Goal: Task Accomplishment & Management: Complete application form

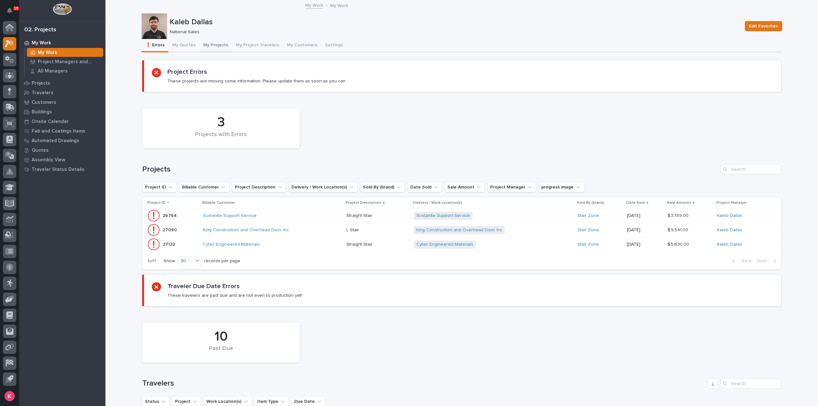
click at [216, 45] on button "My Projects" at bounding box center [215, 45] width 33 height 13
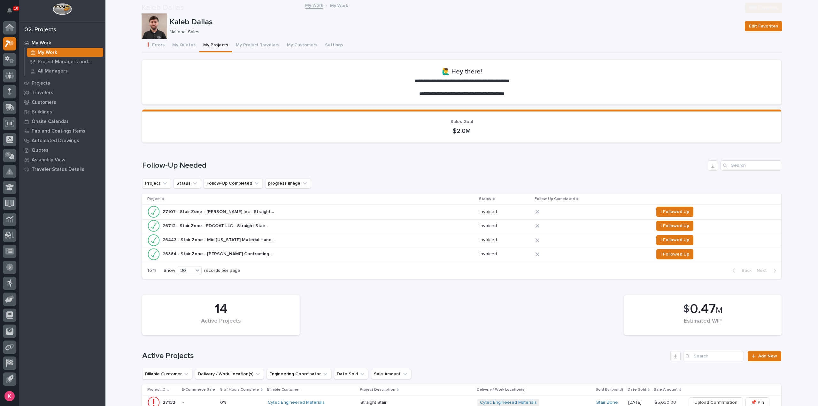
scroll to position [287, 0]
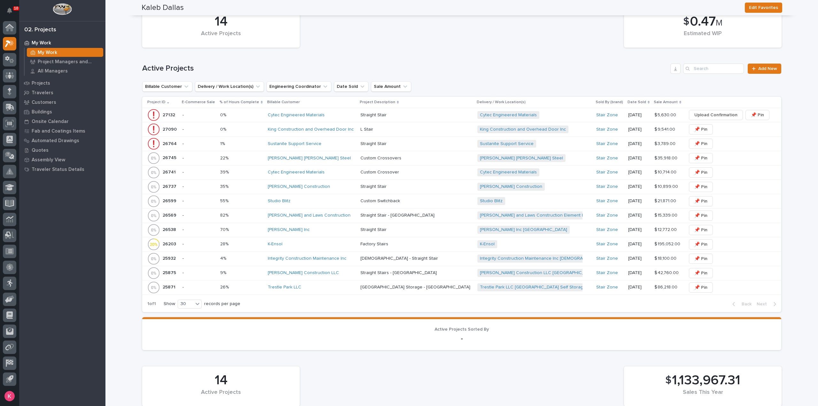
click at [320, 240] on div "K-Ensol" at bounding box center [312, 244] width 88 height 11
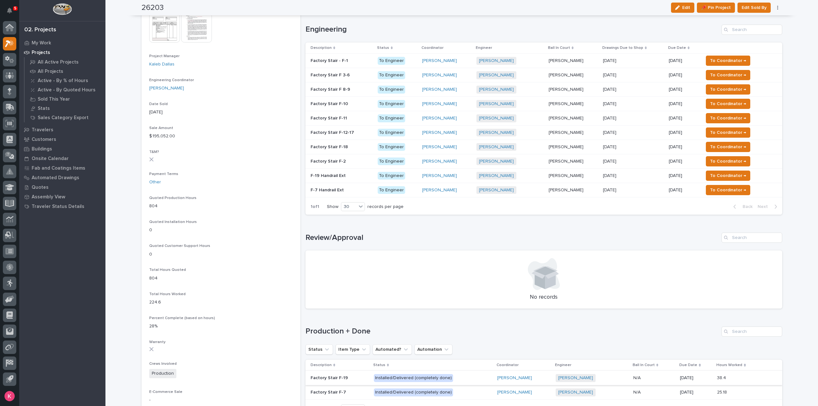
scroll to position [160, 0]
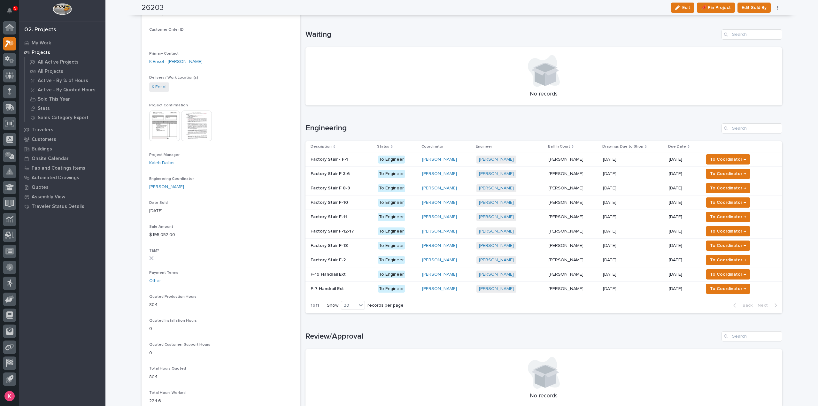
click at [469, 270] on div "Wynne Hochstetler" at bounding box center [446, 274] width 49 height 11
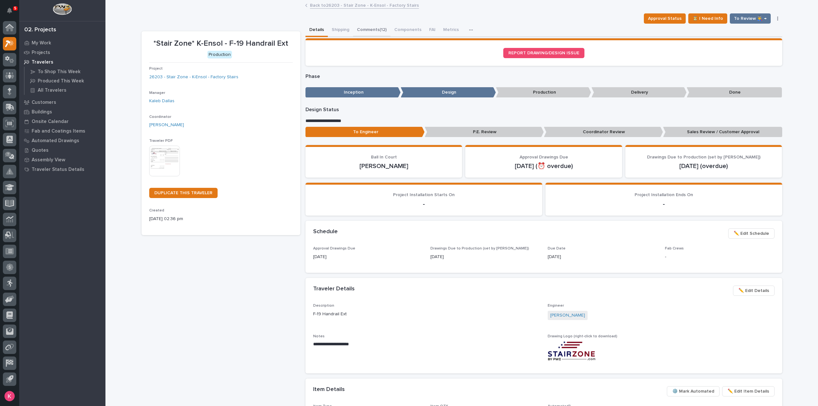
click at [371, 23] on div "Approval Status ⏳ I Need Info To Review 👨‍🏭 → Hold Cancel Change Traveler Type …" at bounding box center [461, 18] width 640 height 10
click at [371, 27] on button "Comments (12)" at bounding box center [371, 30] width 37 height 13
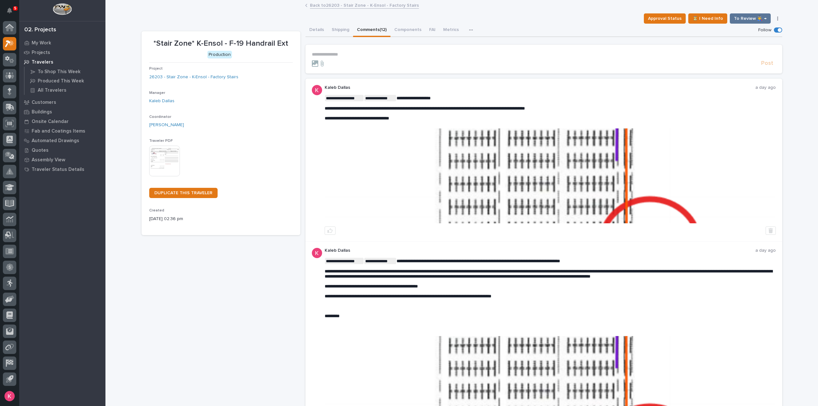
click at [365, 52] on p "**********" at bounding box center [544, 54] width 464 height 5
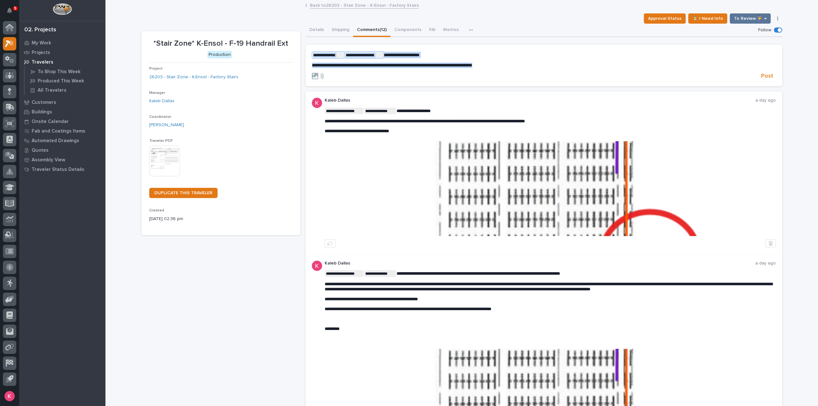
drag, startPoint x: 534, startPoint y: 64, endPoint x: 283, endPoint y: 42, distance: 252.0
drag, startPoint x: 776, startPoint y: 74, endPoint x: 773, endPoint y: 75, distance: 3.6
click at [776, 73] on section "**********" at bounding box center [543, 66] width 477 height 42
click at [767, 76] on span "Post" at bounding box center [767, 75] width 12 height 7
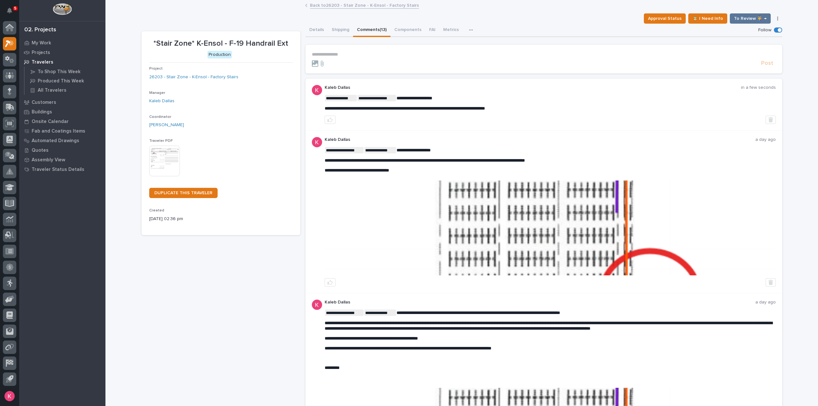
click at [372, 4] on link "Back to 26203 - Stair Zone - K-Ensol - Factory Stairs" at bounding box center [364, 4] width 109 height 7
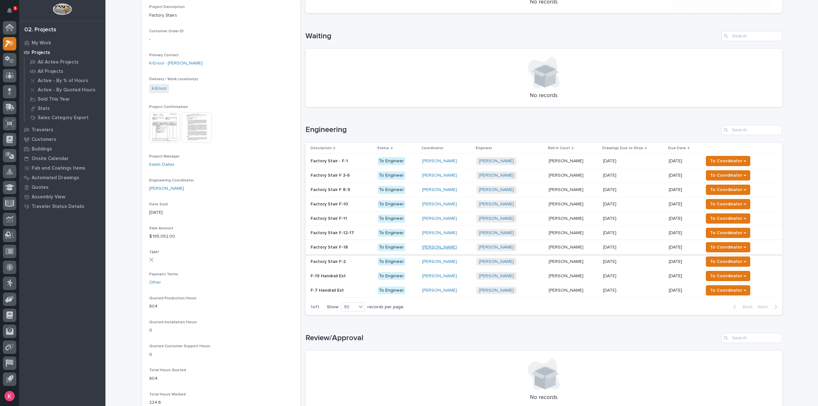
scroll to position [160, 0]
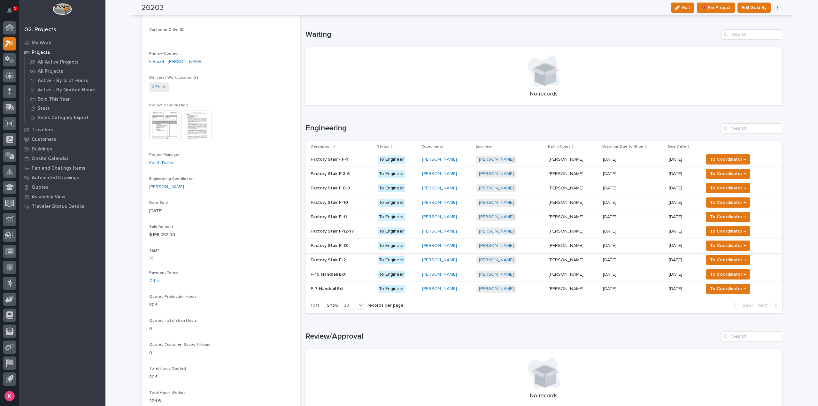
click at [464, 290] on div "[PERSON_NAME]" at bounding box center [446, 288] width 49 height 5
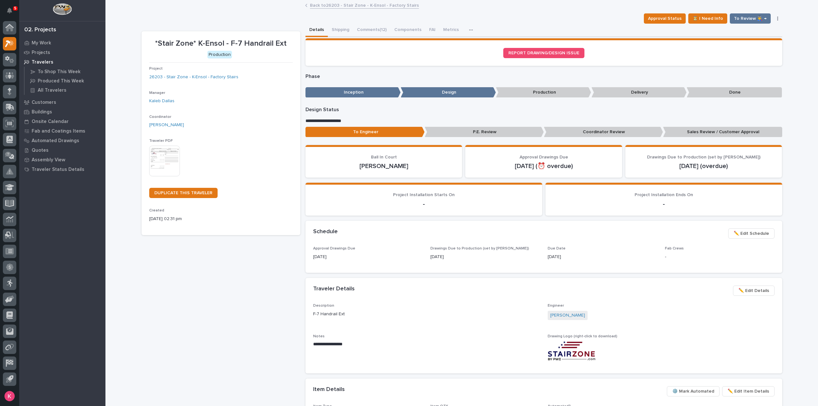
click at [378, 30] on button "Comments (12)" at bounding box center [371, 30] width 37 height 13
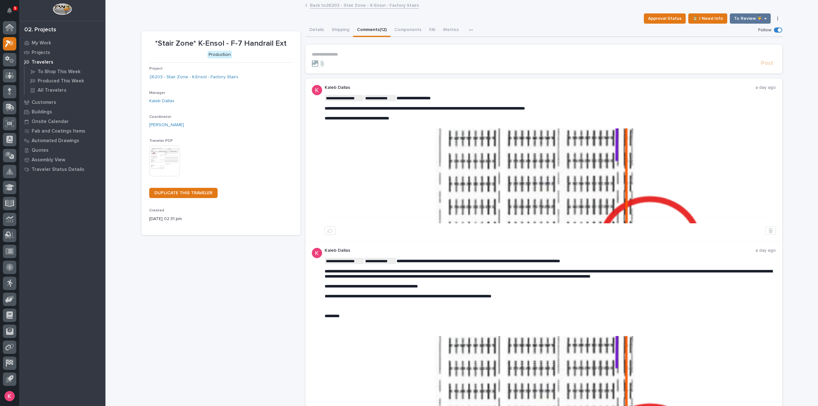
click at [369, 59] on form "**********" at bounding box center [544, 59] width 464 height 15
click at [374, 54] on p "**********" at bounding box center [544, 54] width 464 height 5
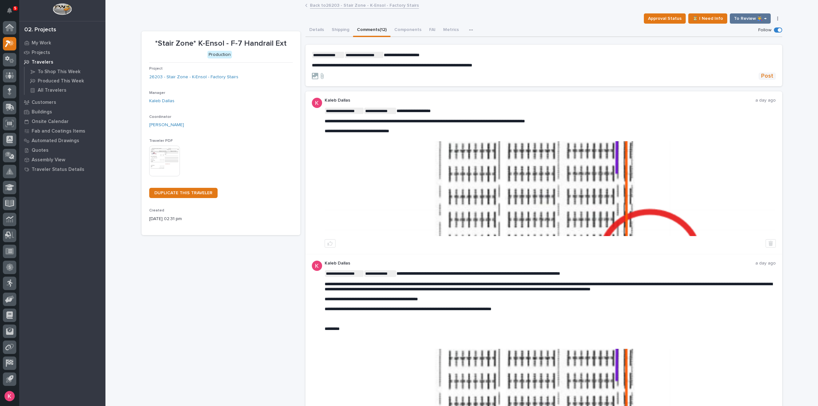
click at [762, 74] on span "Post" at bounding box center [767, 75] width 12 height 7
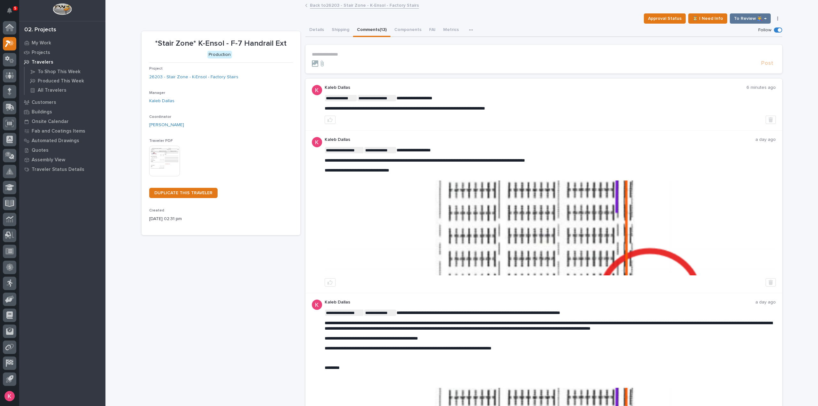
click at [12, 43] on icon at bounding box center [11, 43] width 5 height 6
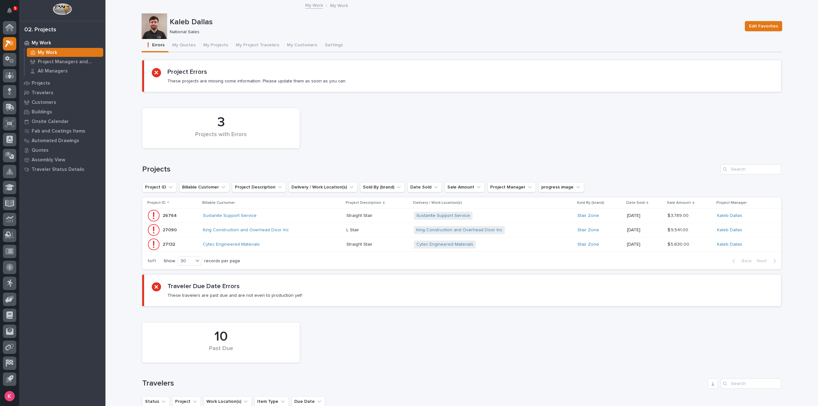
click at [317, 231] on div "King Construction and Overhead Door Inc" at bounding box center [272, 230] width 138 height 11
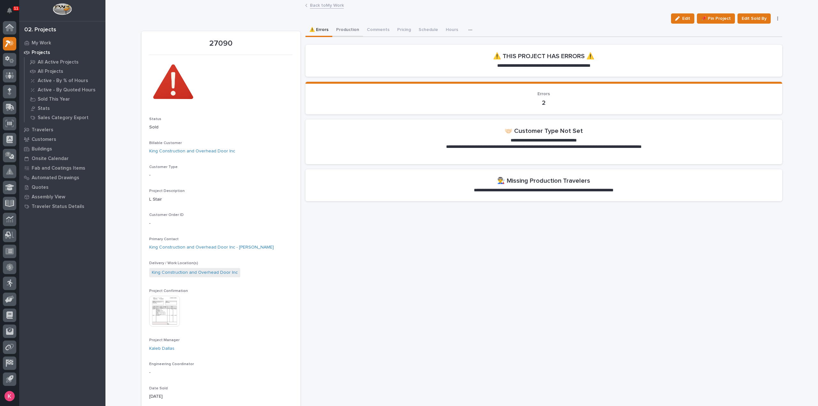
click at [347, 32] on button "Production" at bounding box center [347, 30] width 31 height 13
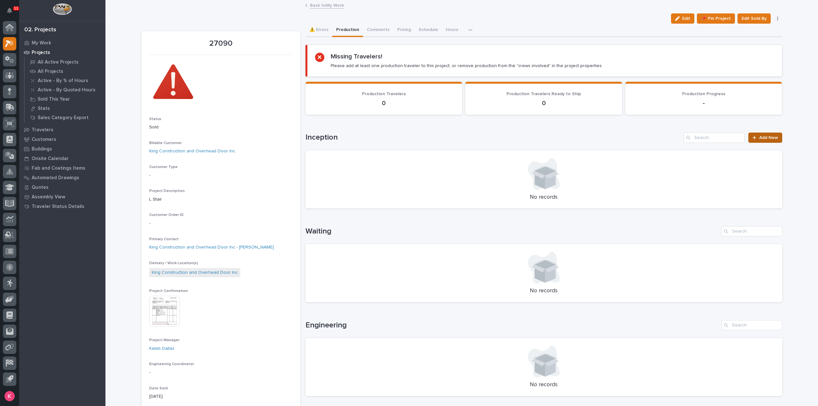
click at [759, 137] on span "Add New" at bounding box center [768, 137] width 19 height 4
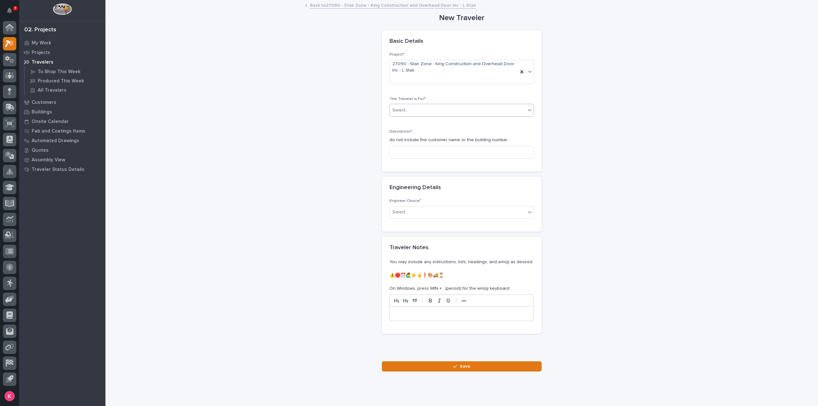
click at [477, 112] on div "Select..." at bounding box center [458, 110] width 136 height 11
click at [450, 122] on div "Production" at bounding box center [459, 122] width 144 height 11
click at [445, 140] on p "do not include the customer name or the building number" at bounding box center [461, 140] width 144 height 7
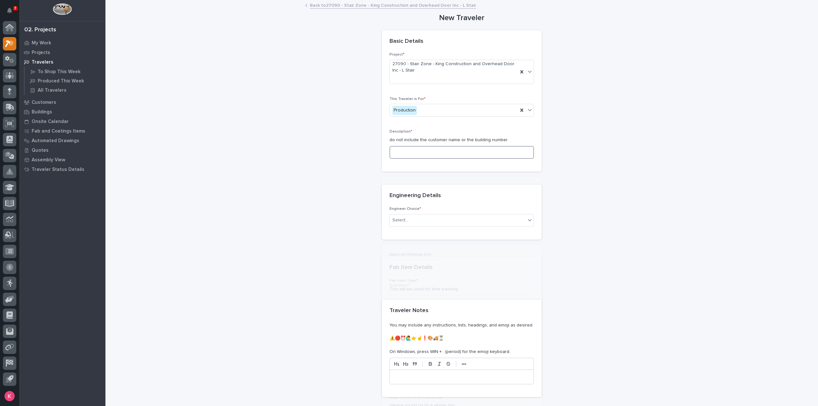
click at [445, 150] on input at bounding box center [461, 152] width 144 height 13
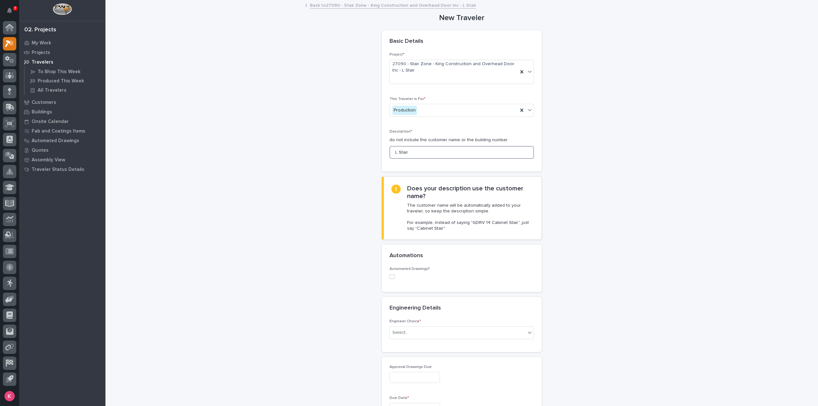
click at [390, 278] on span at bounding box center [391, 276] width 5 height 5
type input "L Stair"
click at [390, 277] on icon at bounding box center [392, 276] width 4 height 3
click at [391, 276] on span at bounding box center [391, 276] width 5 height 5
click at [427, 314] on div "Automation Select..." at bounding box center [461, 317] width 144 height 25
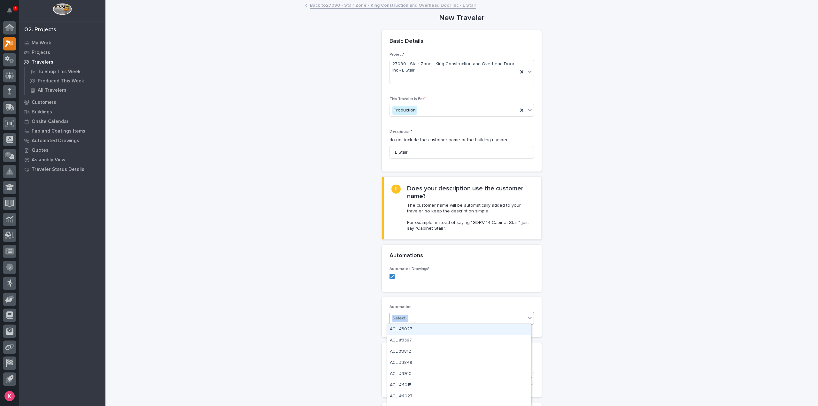
click at [439, 319] on div "Select..." at bounding box center [458, 318] width 136 height 11
type input "*****"
click at [433, 315] on div "Select..." at bounding box center [458, 318] width 136 height 11
type input "*****"
click at [409, 331] on div "ST #41180" at bounding box center [459, 329] width 144 height 11
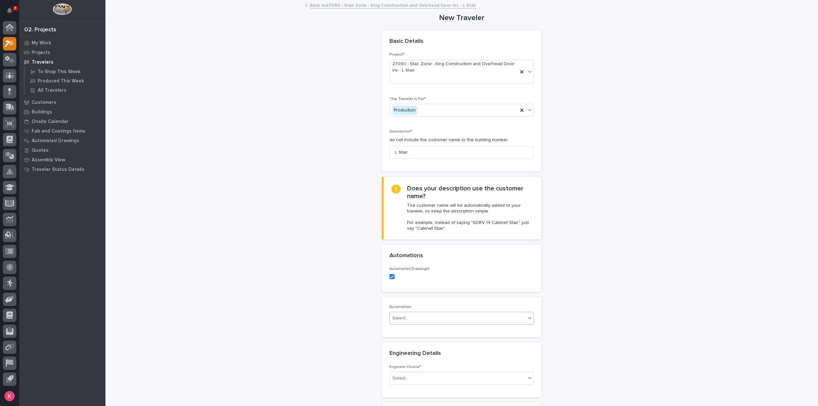
scroll to position [128, 0]
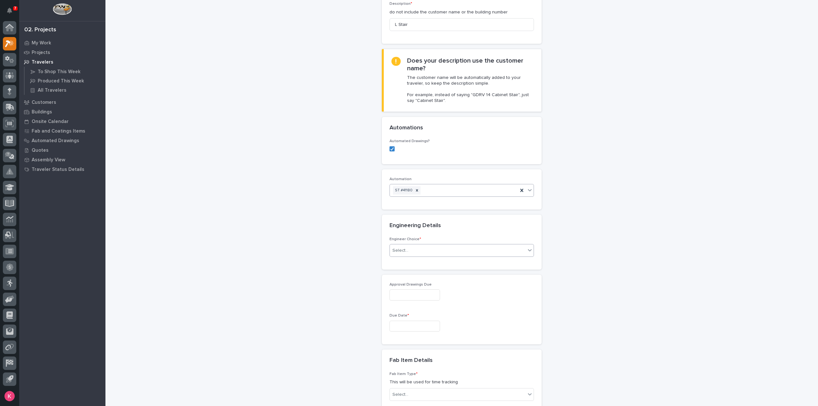
click at [425, 249] on div "Select..." at bounding box center [458, 250] width 136 height 11
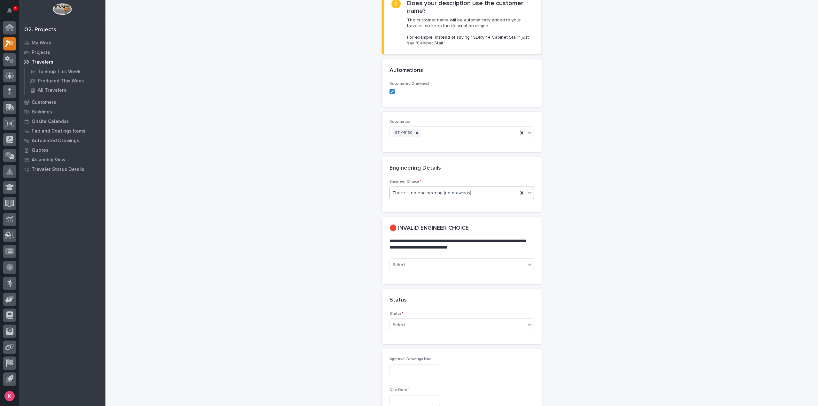
scroll to position [194, 0]
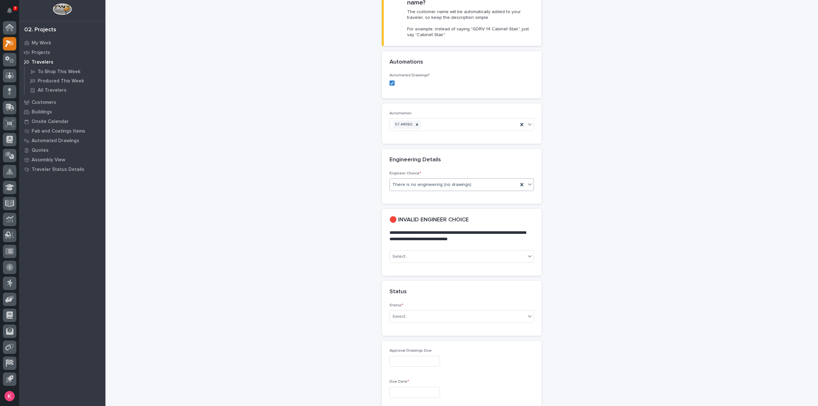
click at [441, 185] on span "There is no engineering (no drawings)" at bounding box center [431, 184] width 79 height 7
click at [432, 221] on div "I know who will draw this" at bounding box center [459, 217] width 144 height 11
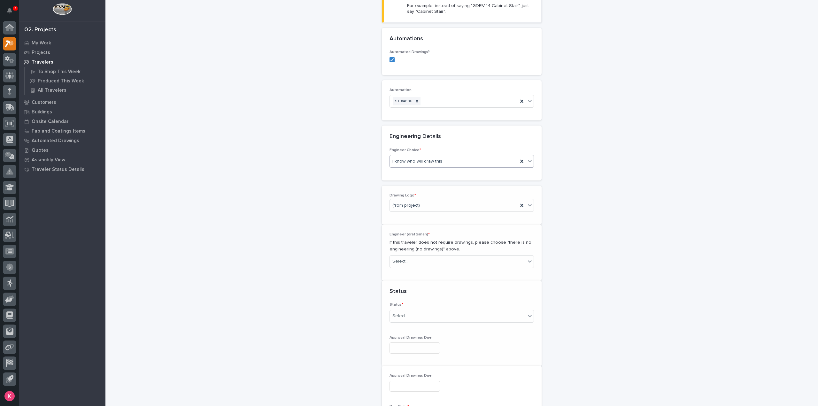
scroll to position [225, 0]
drag, startPoint x: 423, startPoint y: 205, endPoint x: 430, endPoint y: 201, distance: 8.0
click at [423, 204] on div "Drawing Logo * (from project)" at bounding box center [461, 197] width 144 height 24
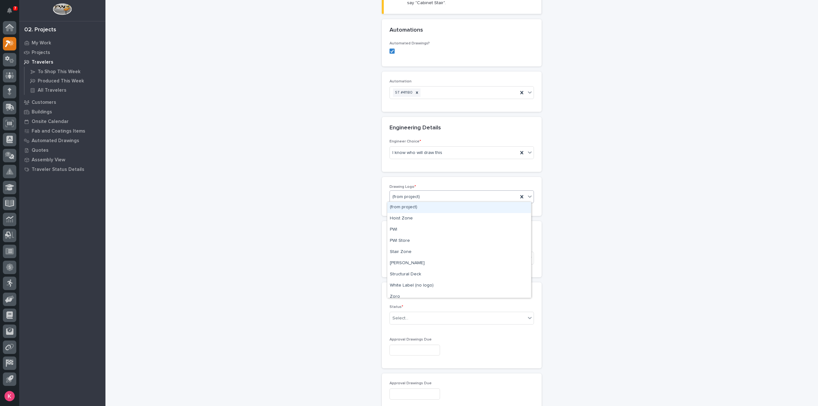
click at [442, 192] on div "(from project)" at bounding box center [454, 197] width 128 height 11
drag, startPoint x: 426, startPoint y: 233, endPoint x: 423, endPoint y: 252, distance: 18.5
click at [422, 250] on div "Stair Zone" at bounding box center [459, 252] width 144 height 11
click at [425, 253] on div "Select..." at bounding box center [458, 258] width 136 height 11
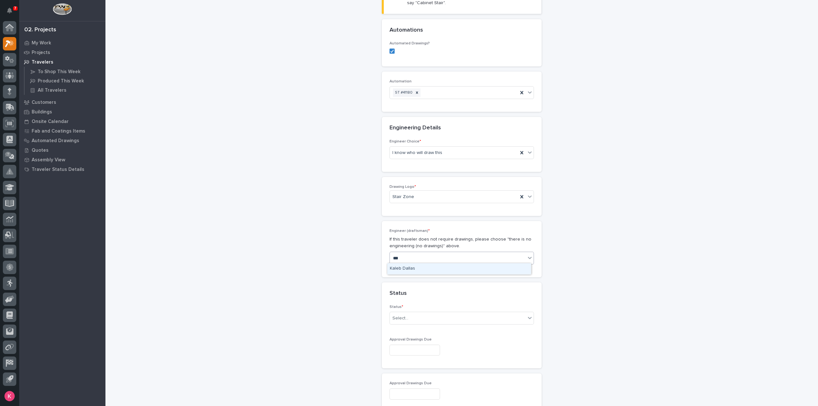
type input "****"
click at [410, 270] on div "Kaleb Dallas" at bounding box center [459, 268] width 144 height 11
click at [405, 321] on div "Select..." at bounding box center [458, 318] width 136 height 11
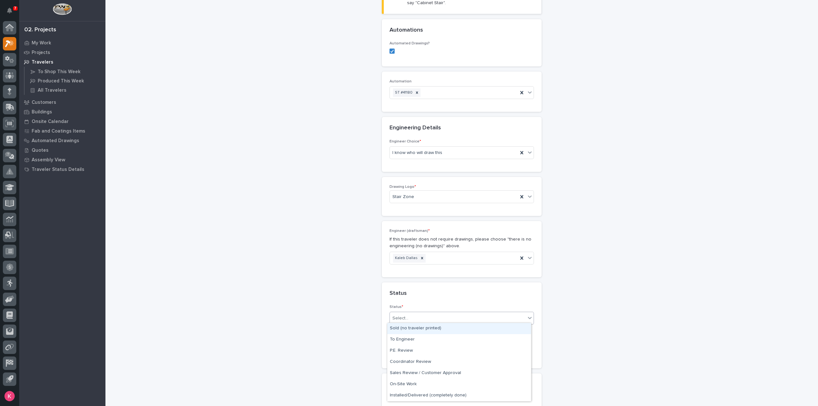
click at [419, 328] on div "Sold (no traveler printed)" at bounding box center [459, 328] width 144 height 11
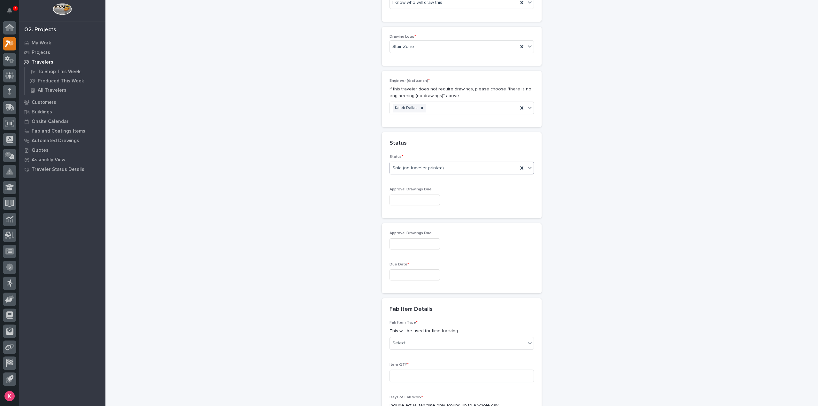
scroll to position [385, 0]
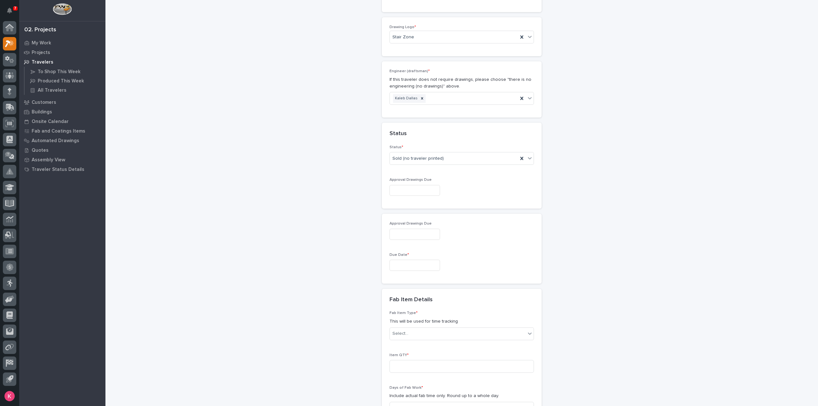
click at [421, 270] on div "Due Date *" at bounding box center [461, 264] width 144 height 23
click at [421, 267] on input "text" at bounding box center [414, 265] width 50 height 11
click at [429, 222] on div "26" at bounding box center [431, 221] width 9 height 9
type input "**********"
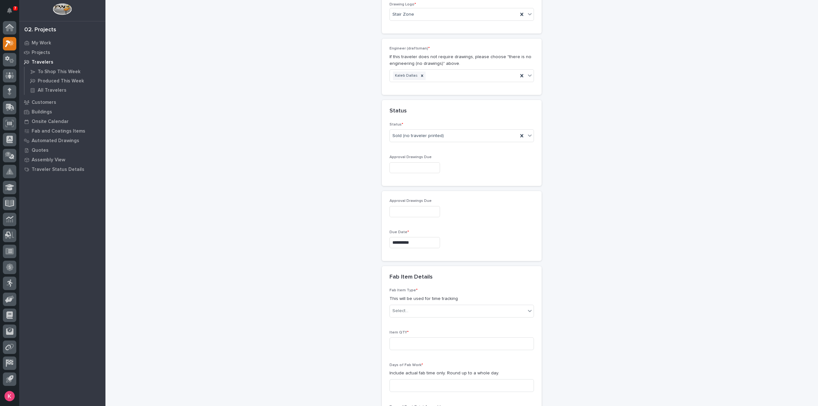
scroll to position [417, 0]
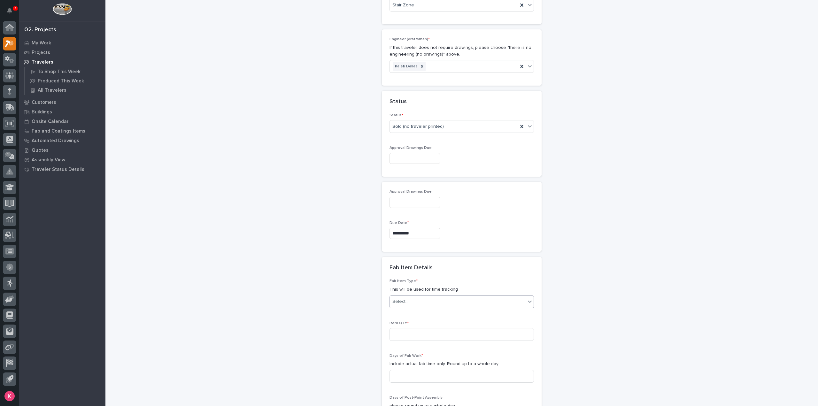
click at [418, 298] on div "Select..." at bounding box center [458, 301] width 136 height 11
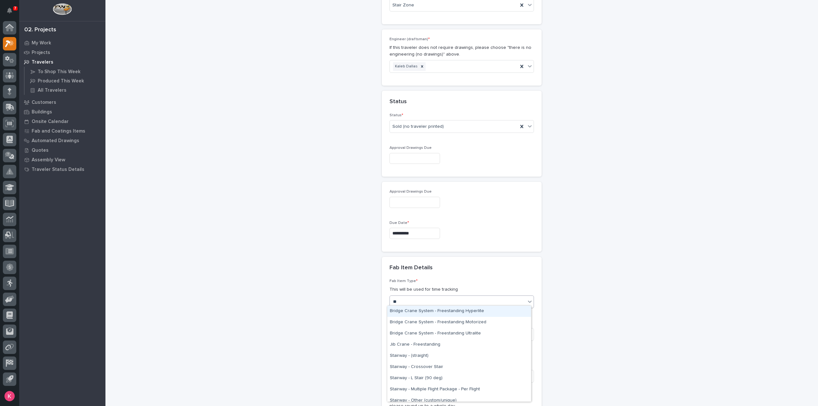
type input "***"
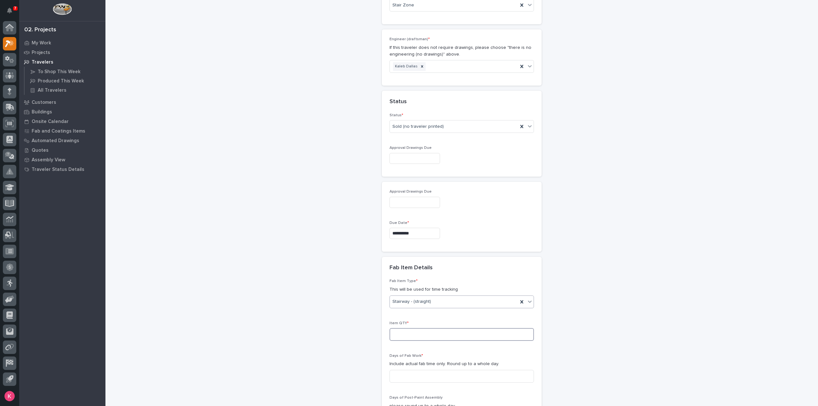
click at [415, 330] on input at bounding box center [461, 334] width 144 height 13
type input "1"
click at [445, 298] on div "Stairway - (straight)" at bounding box center [454, 301] width 128 height 11
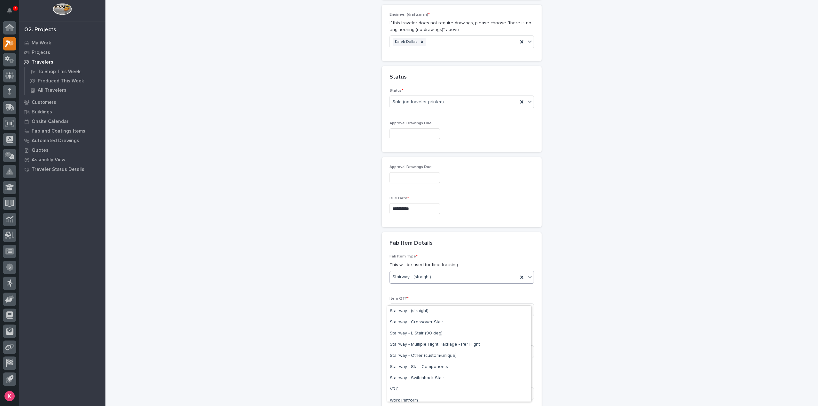
scroll to position [449, 0]
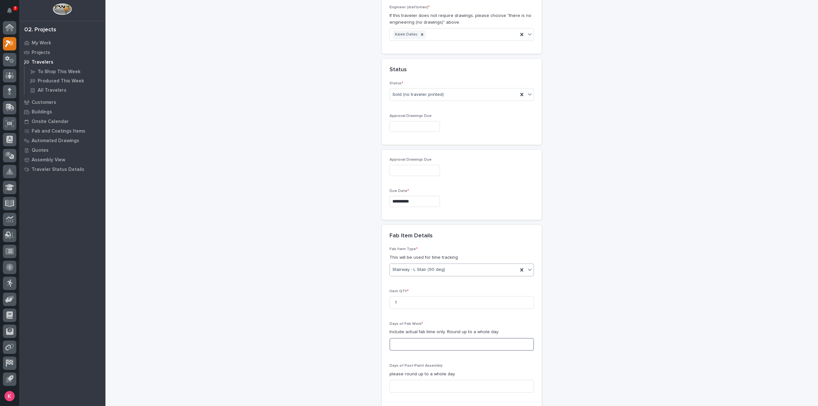
click at [415, 338] on input at bounding box center [461, 344] width 144 height 13
type input "3"
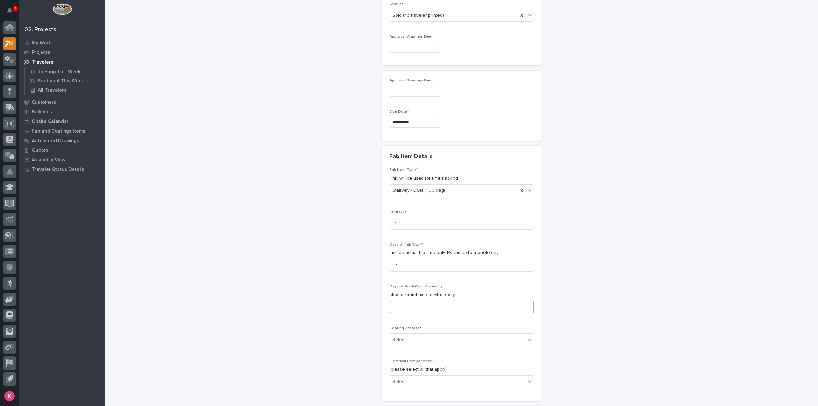
scroll to position [641, 0]
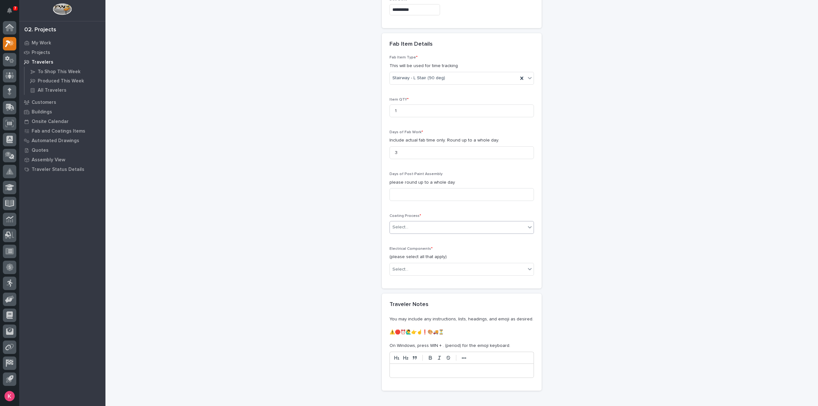
click at [420, 222] on div "Select..." at bounding box center [458, 227] width 136 height 11
click at [414, 268] on div "Select..." at bounding box center [458, 269] width 136 height 11
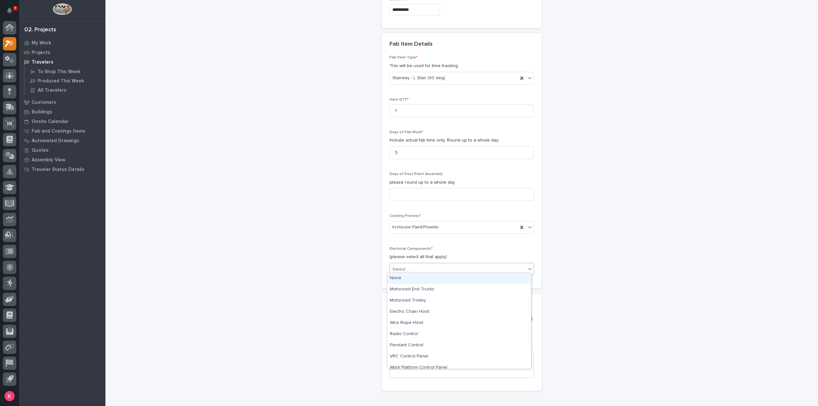
click at [412, 278] on div "None" at bounding box center [459, 278] width 144 height 11
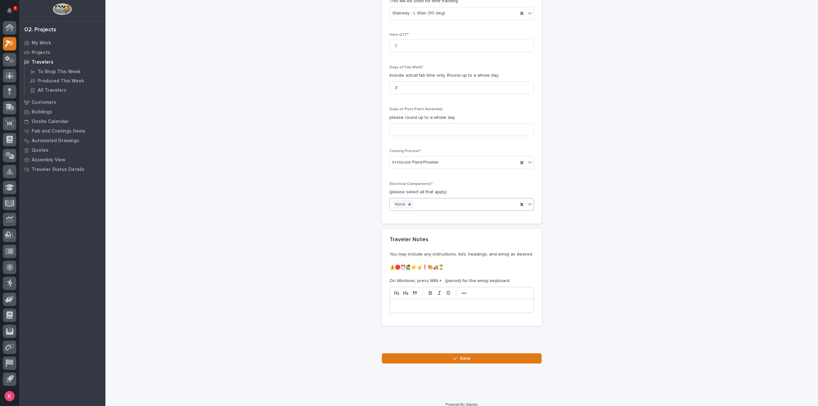
scroll to position [710, 0]
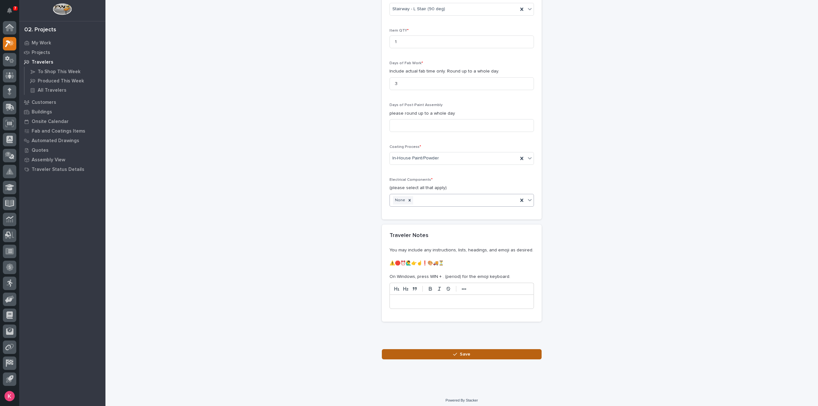
click at [419, 349] on button "Save" at bounding box center [462, 354] width 160 height 10
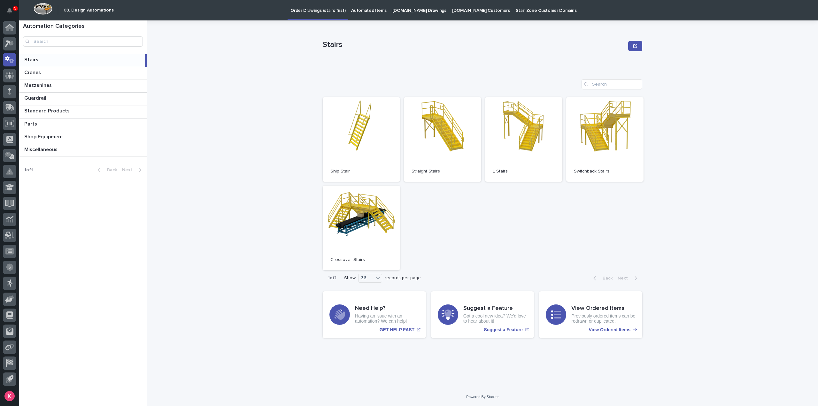
click at [365, 15] on link "Automated Items" at bounding box center [368, 10] width 41 height 20
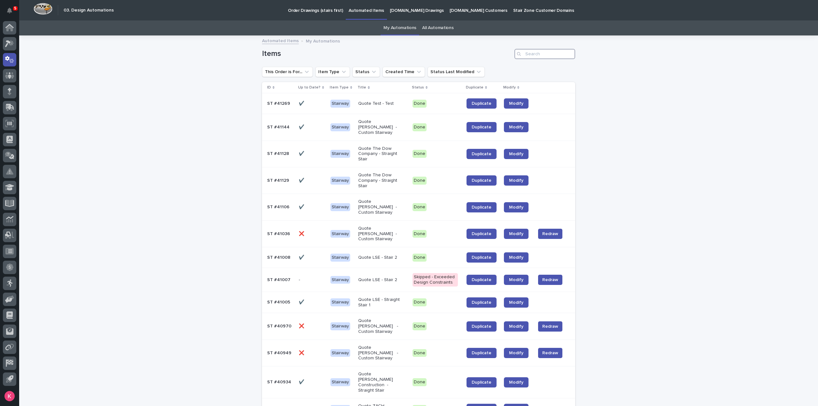
click at [538, 53] on input "Search" at bounding box center [544, 54] width 61 height 10
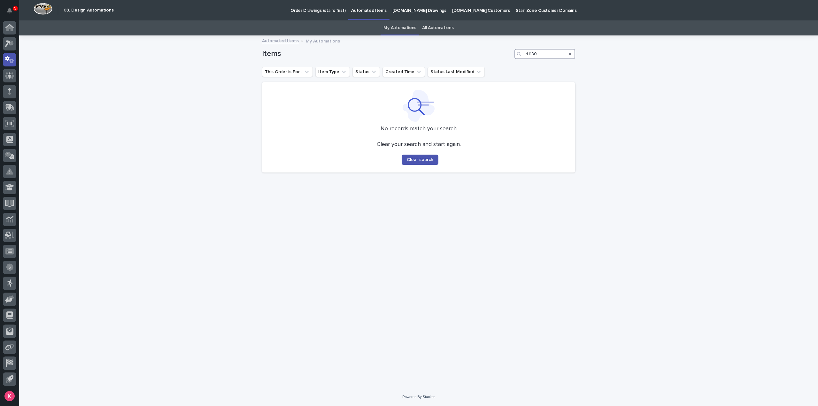
type input "41180"
click at [422, 30] on link "All Automations" at bounding box center [437, 27] width 31 height 15
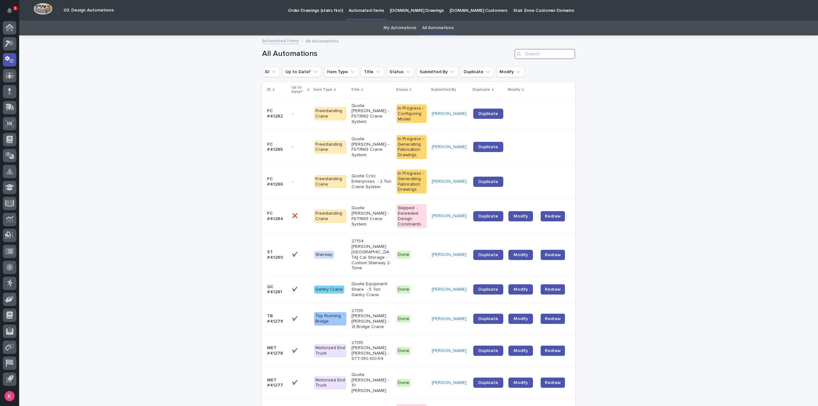
click at [537, 57] on input "Search" at bounding box center [544, 54] width 61 height 10
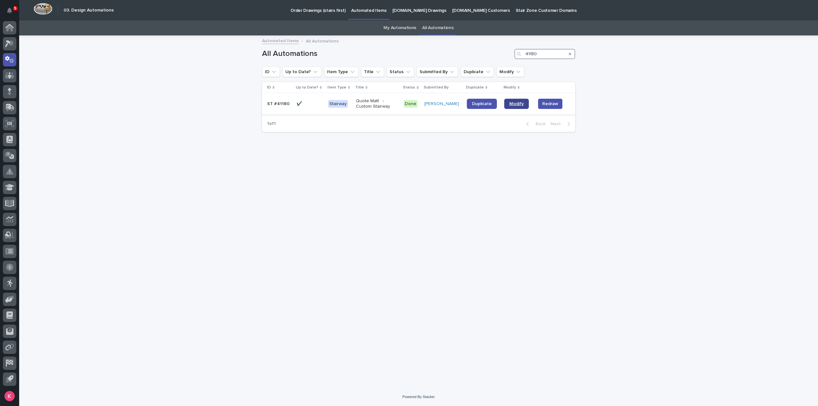
type input "41180"
click at [509, 107] on link "Modify" at bounding box center [516, 104] width 25 height 10
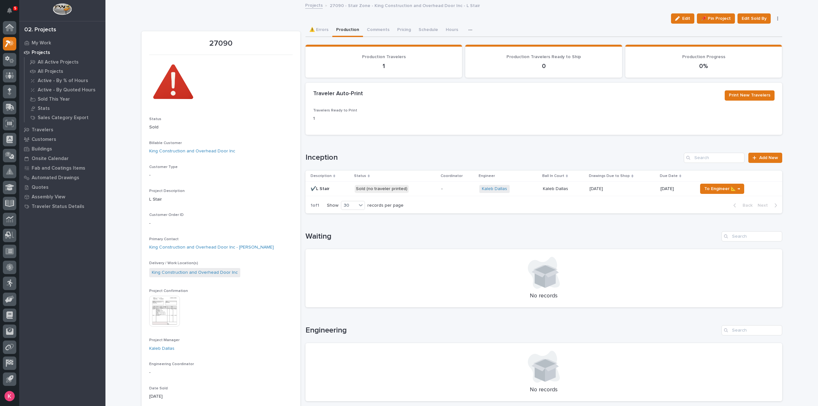
click at [527, 193] on div "Kaleb Dallas + 0" at bounding box center [508, 188] width 58 height 13
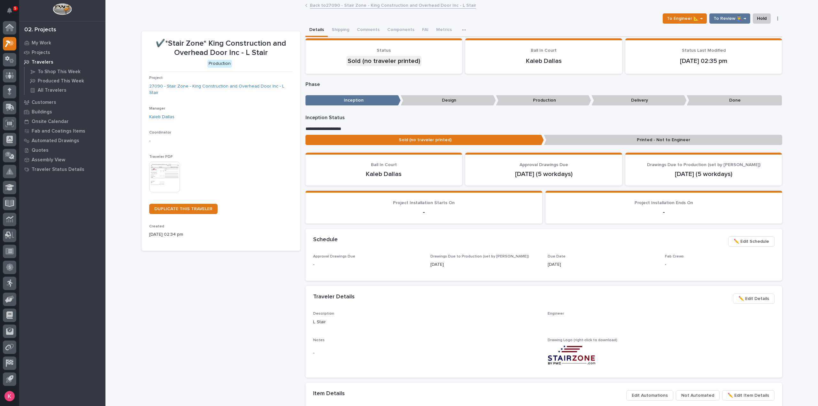
click at [172, 177] on img at bounding box center [164, 177] width 31 height 31
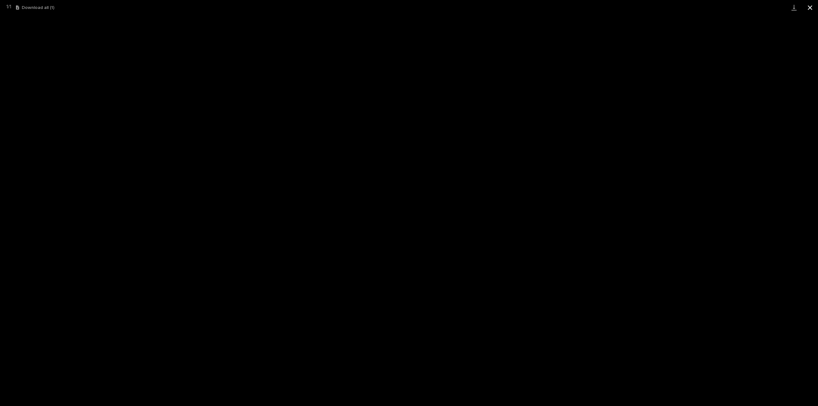
drag, startPoint x: 807, startPoint y: 6, endPoint x: 809, endPoint y: 11, distance: 4.9
click at [807, 6] on button "Close gallery" at bounding box center [810, 7] width 16 height 15
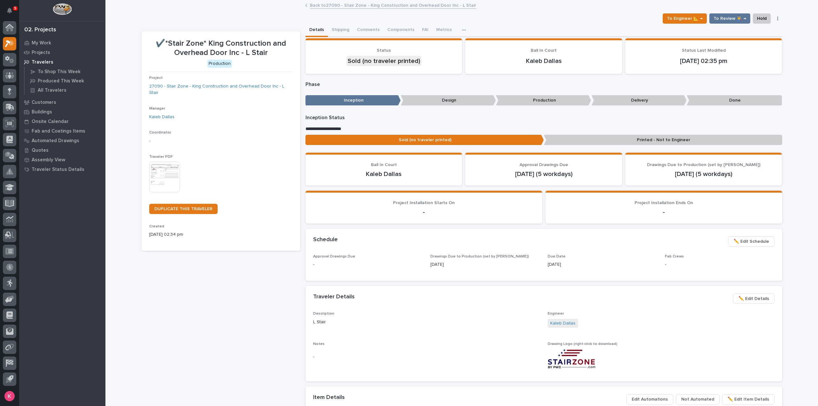
click at [211, 25] on div "**********" at bounding box center [461, 347] width 640 height 646
click at [4, 44] on div at bounding box center [9, 43] width 13 height 13
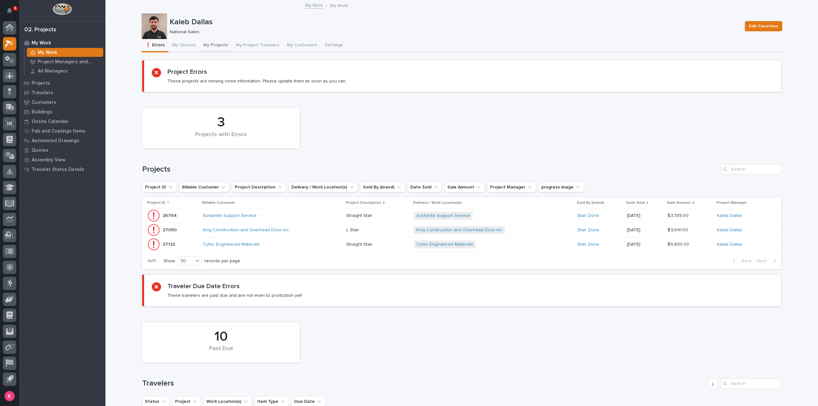
click at [205, 46] on button "My Projects" at bounding box center [215, 45] width 33 height 13
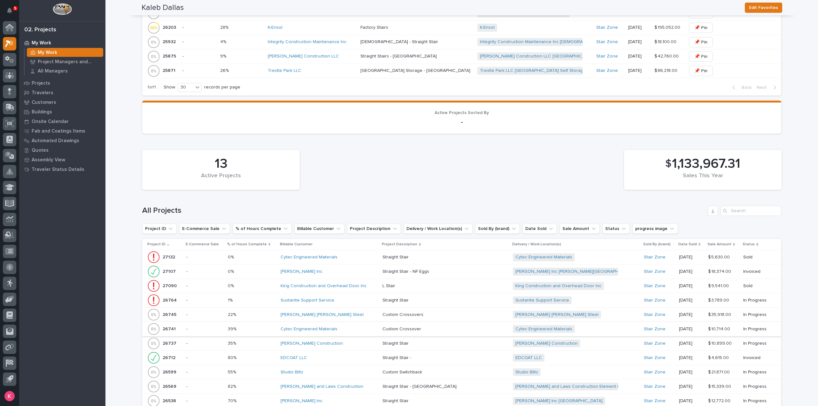
scroll to position [543, 0]
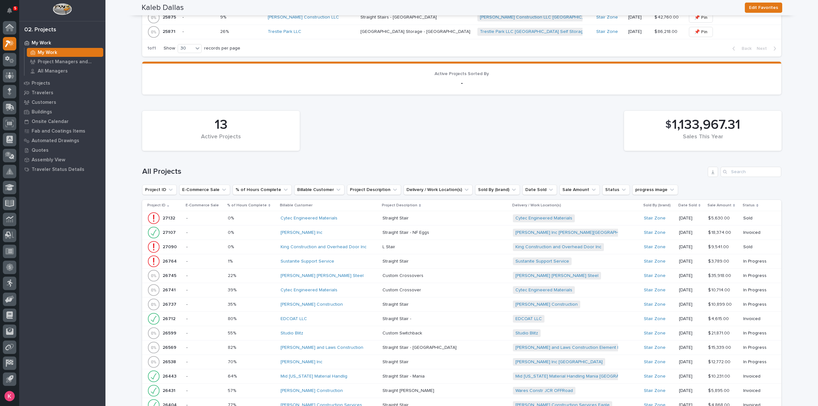
click at [322, 232] on div "HA Dorsten Inc" at bounding box center [328, 232] width 97 height 5
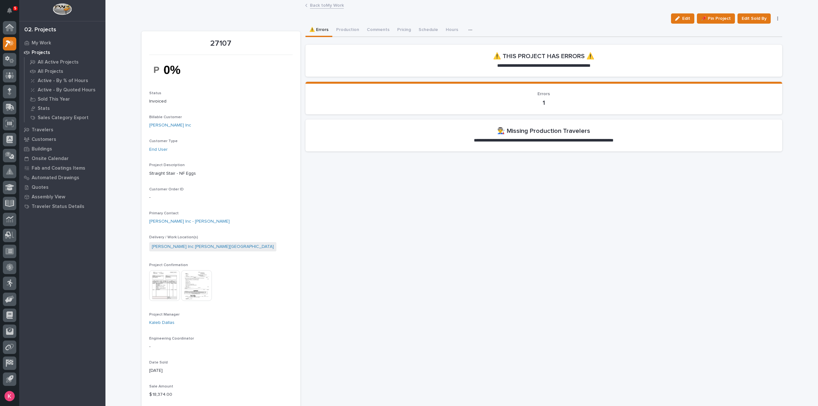
drag, startPoint x: 377, startPoint y: 213, endPoint x: 372, endPoint y: 223, distance: 11.4
drag, startPoint x: 372, startPoint y: 223, endPoint x: 252, endPoint y: 213, distance: 119.9
click at [265, 194] on div "-" at bounding box center [220, 197] width 143 height 8
click at [166, 126] on link "HA Dorsten Inc" at bounding box center [170, 125] width 42 height 7
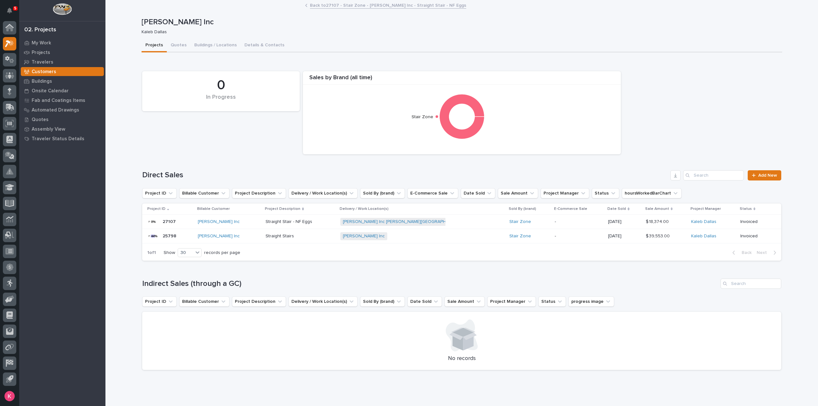
click at [304, 237] on p at bounding box center [300, 235] width 70 height 5
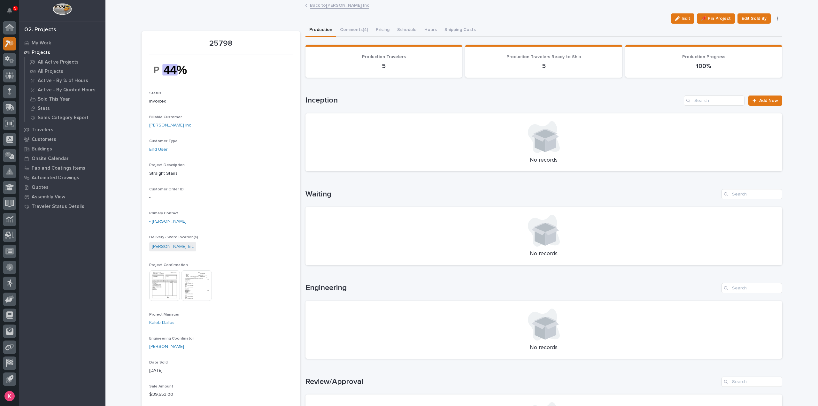
click at [10, 44] on icon at bounding box center [9, 43] width 9 height 7
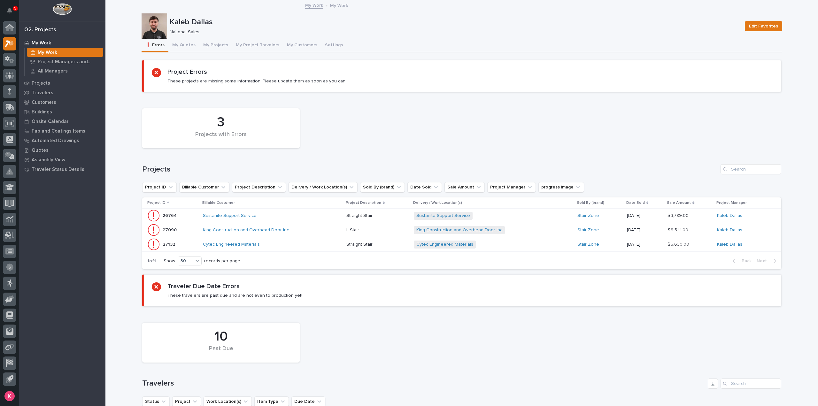
click at [308, 233] on div "King Construction and Overhead Door Inc" at bounding box center [272, 230] width 138 height 11
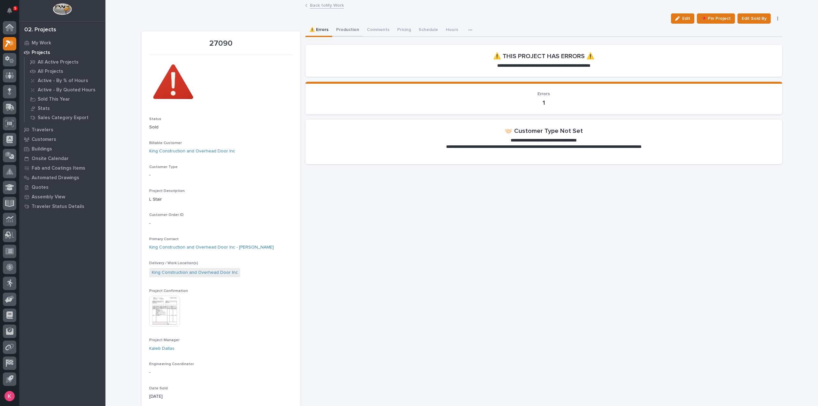
click at [340, 33] on button "Production" at bounding box center [347, 30] width 31 height 13
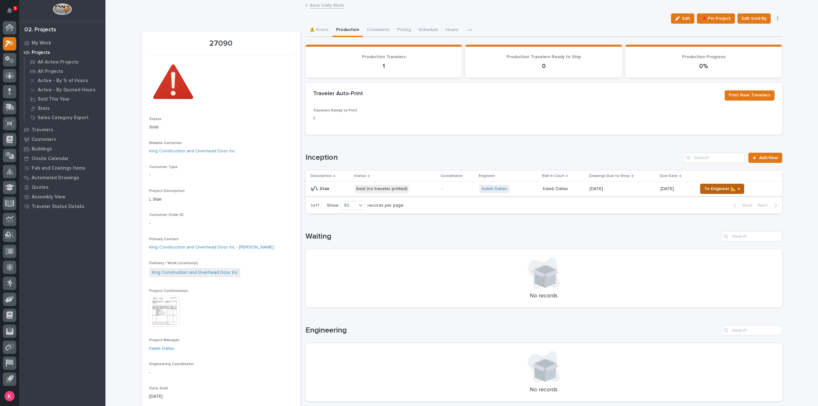
click at [710, 187] on span "To Engineer 📐 →" at bounding box center [722, 189] width 36 height 8
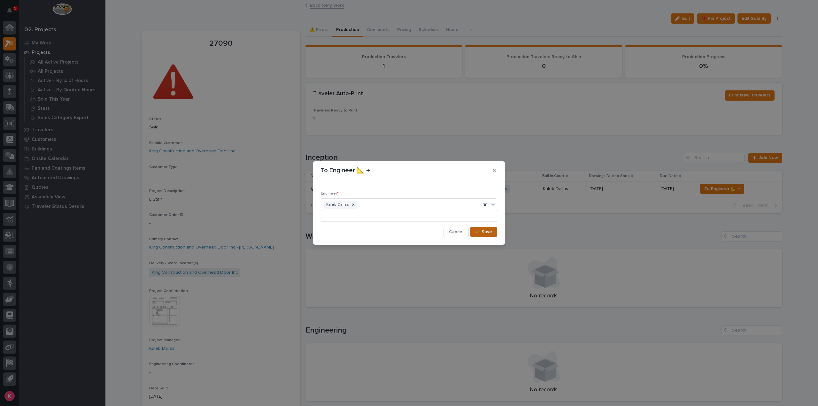
click at [488, 231] on span "Save" at bounding box center [486, 232] width 11 height 6
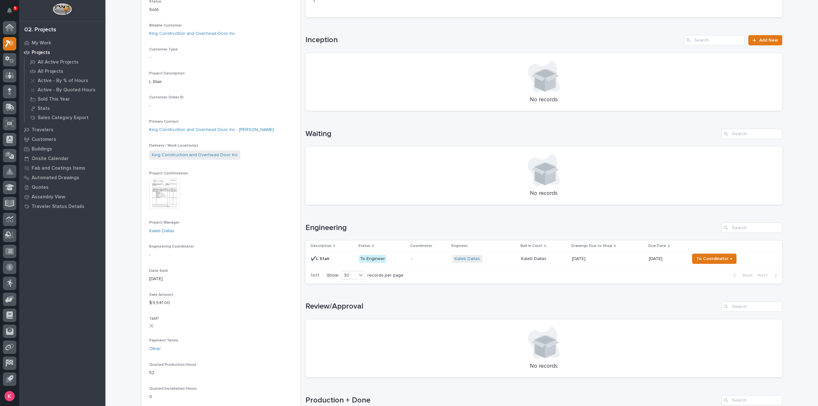
scroll to position [128, 0]
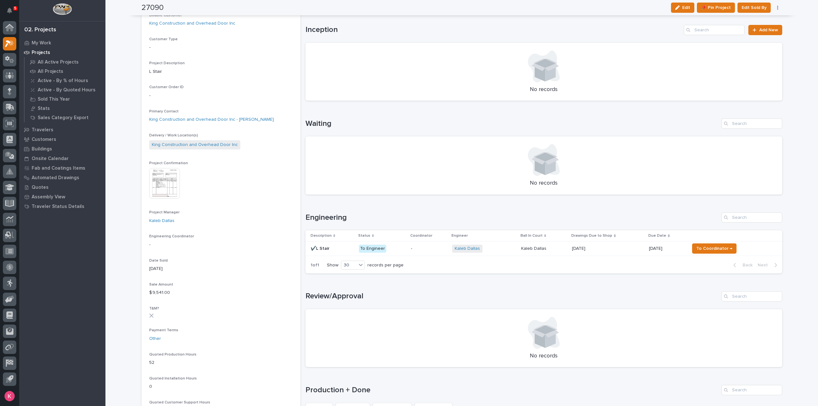
click at [609, 257] on div "1 of 1 Show 30 records per page Back Next" at bounding box center [543, 265] width 477 height 16
click at [610, 254] on td "09/10/2025 09/10/2025" at bounding box center [607, 248] width 77 height 14
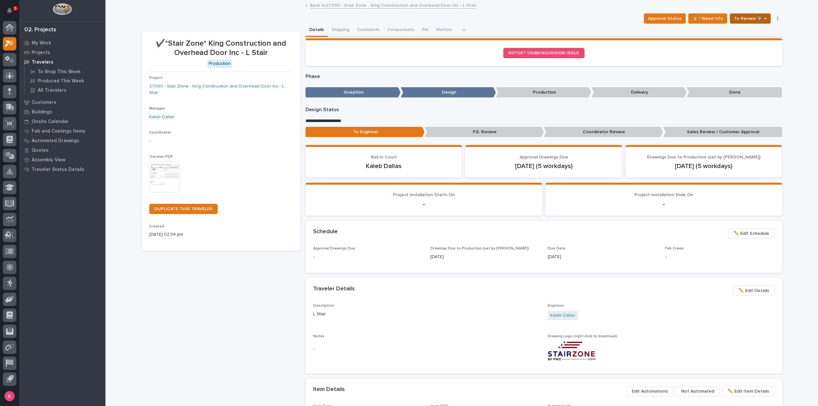
click at [749, 18] on span "To Review 👨‍🏭 →" at bounding box center [750, 19] width 33 height 8
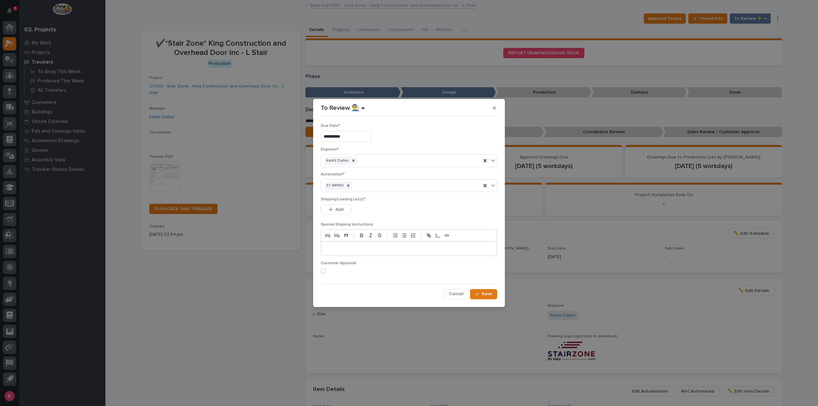
drag, startPoint x: 331, startPoint y: 211, endPoint x: 351, endPoint y: 226, distance: 25.2
click at [331, 211] on icon "button" at bounding box center [331, 210] width 4 height 4
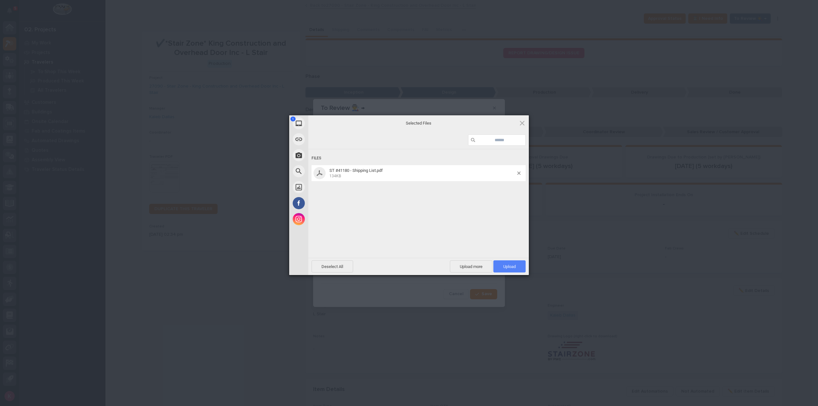
drag, startPoint x: 499, startPoint y: 262, endPoint x: 506, endPoint y: 265, distance: 8.0
click at [499, 262] on span "Upload 1" at bounding box center [509, 266] width 32 height 12
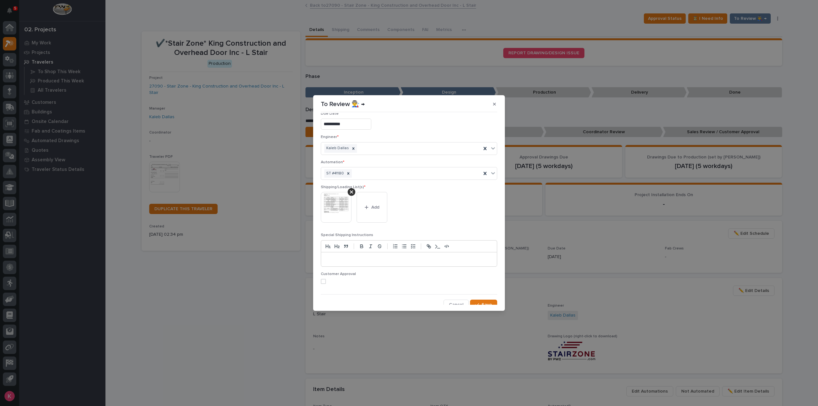
scroll to position [12, 0]
click at [478, 297] on button "Save" at bounding box center [483, 300] width 27 height 10
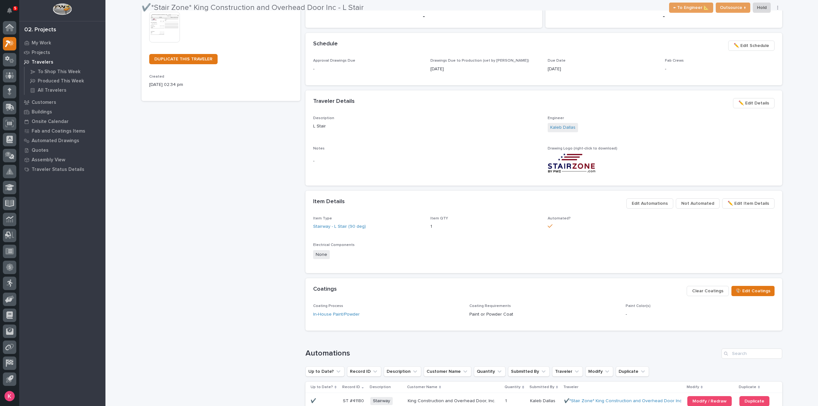
scroll to position [0, 0]
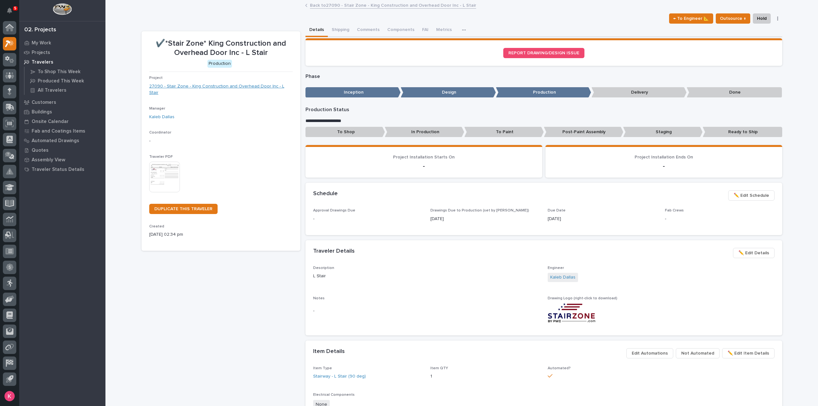
click at [217, 83] on link "27090 - Stair Zone - King Construction and Overhead Door Inc - L Stair" at bounding box center [220, 89] width 143 height 13
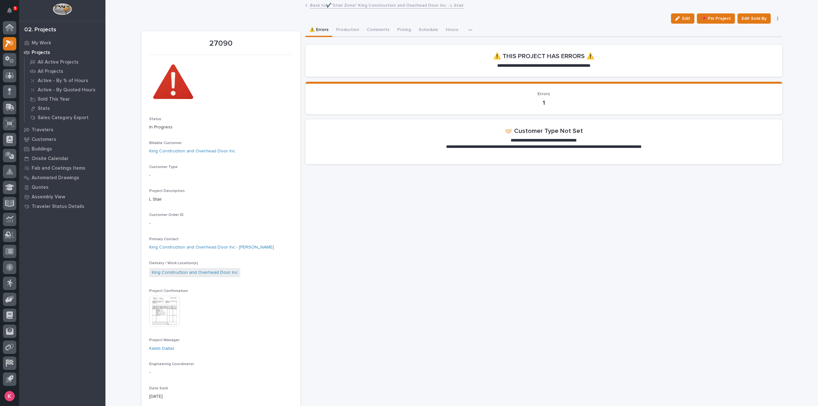
click at [348, 32] on button "Production" at bounding box center [347, 30] width 31 height 13
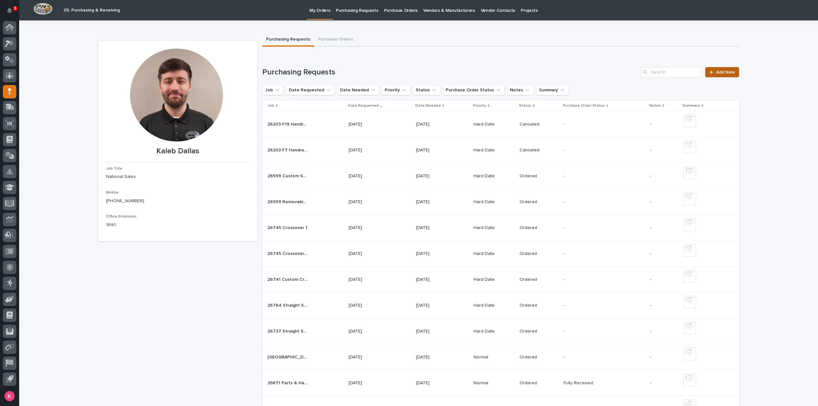
click at [721, 71] on span "Add New" at bounding box center [725, 72] width 19 height 4
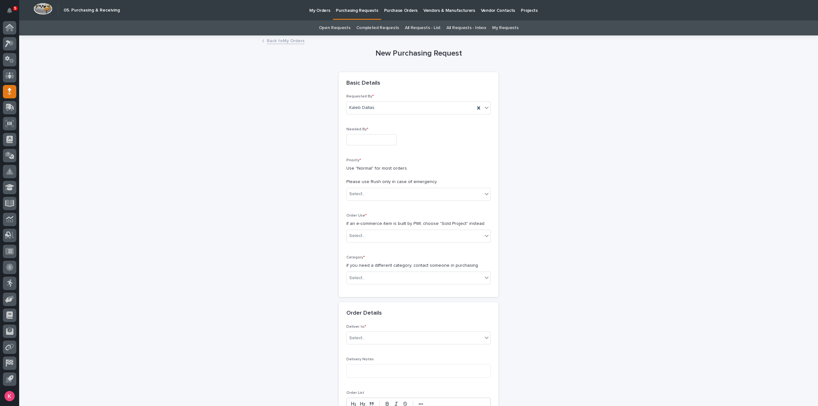
click at [370, 133] on div "Needed By *" at bounding box center [418, 138] width 144 height 23
click at [371, 135] on input "text" at bounding box center [371, 139] width 50 height 11
click at [385, 68] on div "5" at bounding box center [388, 66] width 9 height 9
type input "**********"
click at [368, 194] on div "Select..." at bounding box center [415, 194] width 136 height 11
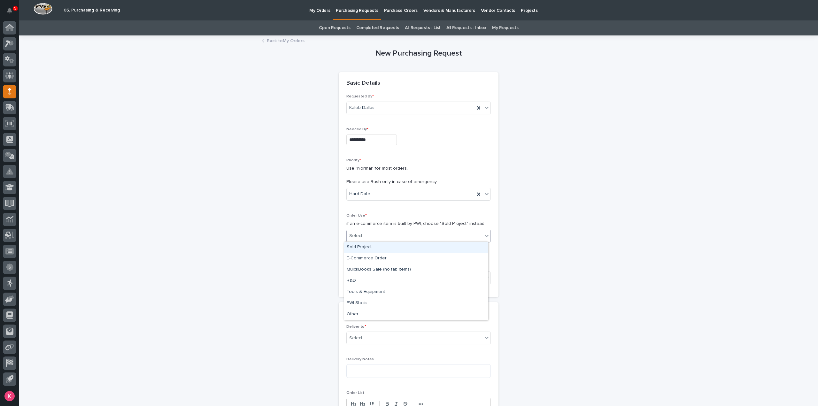
drag, startPoint x: 367, startPoint y: 230, endPoint x: 368, endPoint y: 234, distance: 3.6
click at [367, 231] on div "Select..." at bounding box center [415, 236] width 136 height 11
drag, startPoint x: 370, startPoint y: 248, endPoint x: 376, endPoint y: 259, distance: 12.3
click at [370, 248] on div "Sold Project" at bounding box center [416, 247] width 144 height 11
click at [374, 278] on div "Select..." at bounding box center [415, 278] width 136 height 11
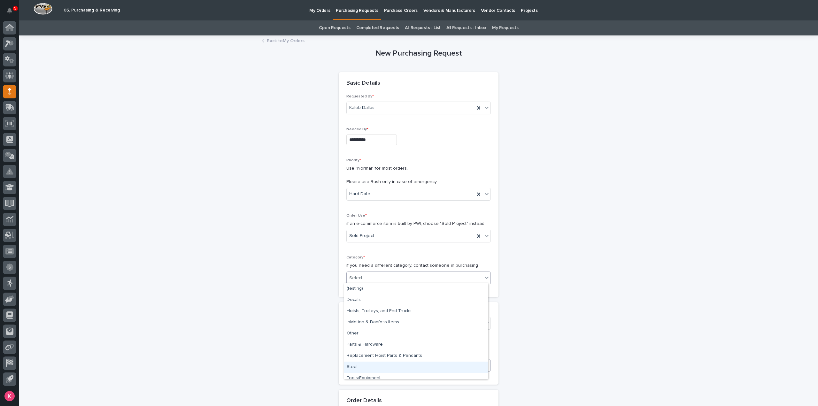
click at [368, 363] on div "Steel" at bounding box center [416, 367] width 144 height 11
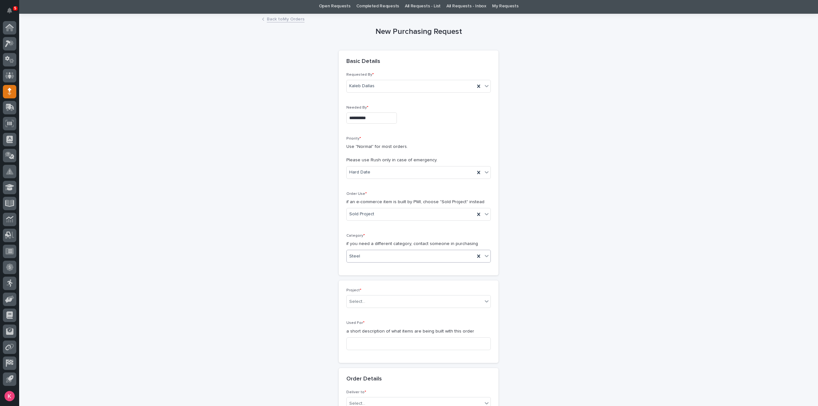
scroll to position [32, 0]
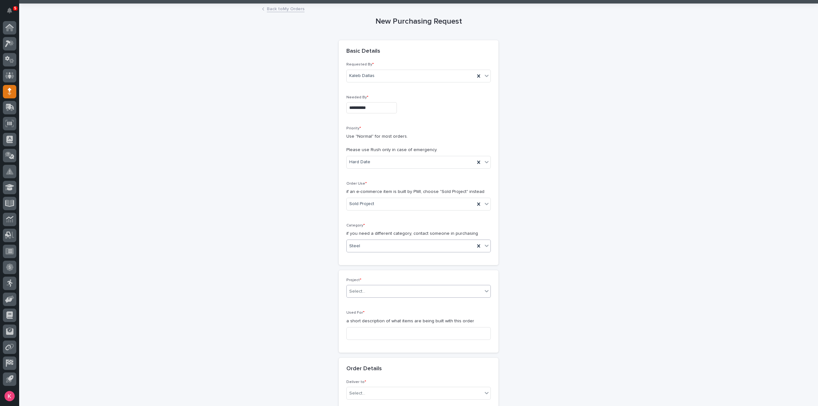
click at [385, 289] on div "Select..." at bounding box center [415, 291] width 136 height 11
type input "*****"
drag, startPoint x: 405, startPoint y: 297, endPoint x: 409, endPoint y: 296, distance: 4.7
click at [408, 296] on div "27090 - Stair Zone - King Construction and Overhead Door Inc - L Stair" at bounding box center [416, 302] width 144 height 12
drag, startPoint x: 424, startPoint y: 301, endPoint x: 429, endPoint y: 309, distance: 10.3
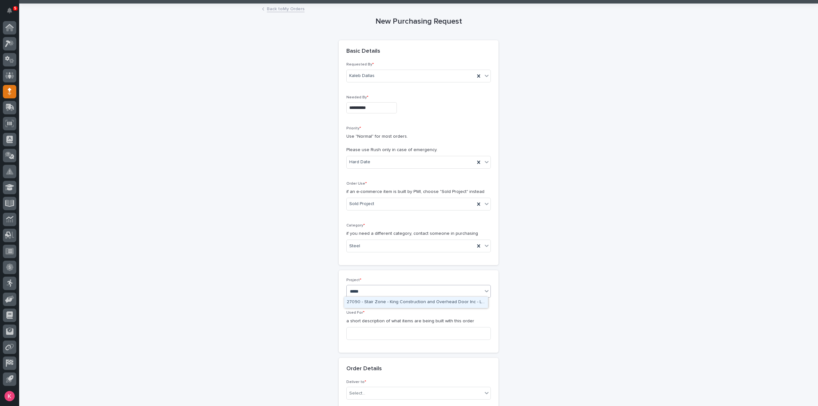
click at [425, 301] on div "27090 - Stair Zone - King Construction and Overhead Door Inc - L Stair" at bounding box center [416, 302] width 144 height 11
click at [392, 325] on div "Used For * a short description of what items are being built with this order" at bounding box center [418, 327] width 144 height 34
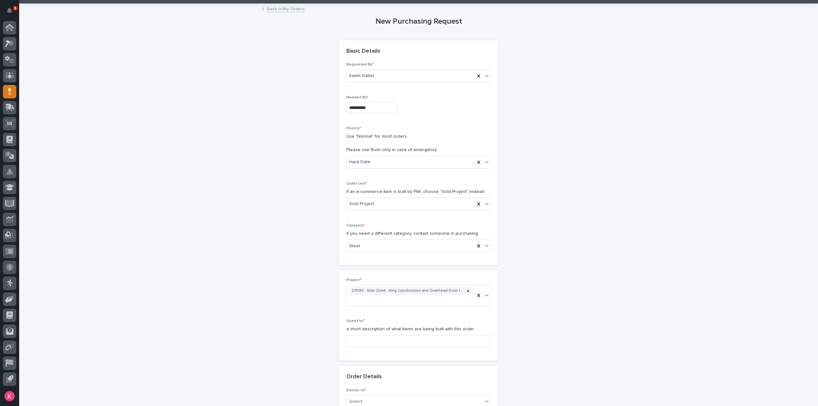
click at [394, 332] on div "Used For * a short description of what items are being built with this order" at bounding box center [418, 336] width 144 height 34
click at [401, 337] on input at bounding box center [418, 341] width 144 height 13
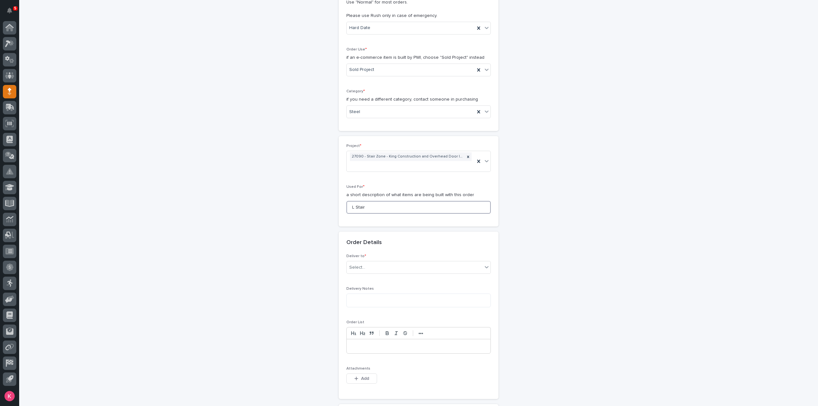
scroll to position [224, 0]
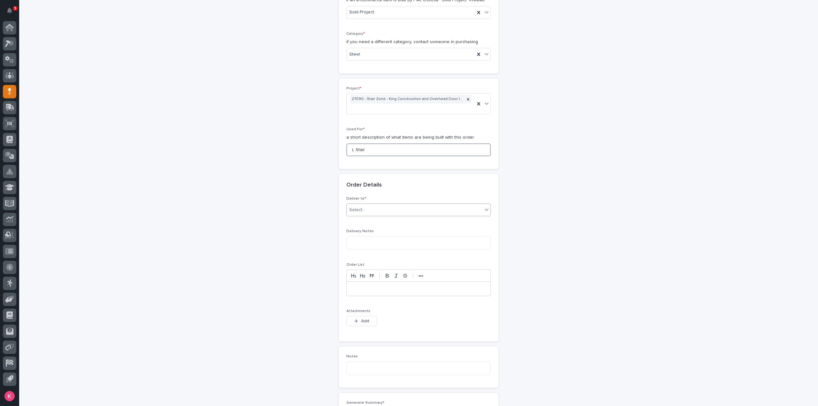
type input "L Stair"
click at [375, 213] on div "Select..." at bounding box center [418, 209] width 144 height 13
click at [376, 221] on div "PWI" at bounding box center [416, 220] width 144 height 11
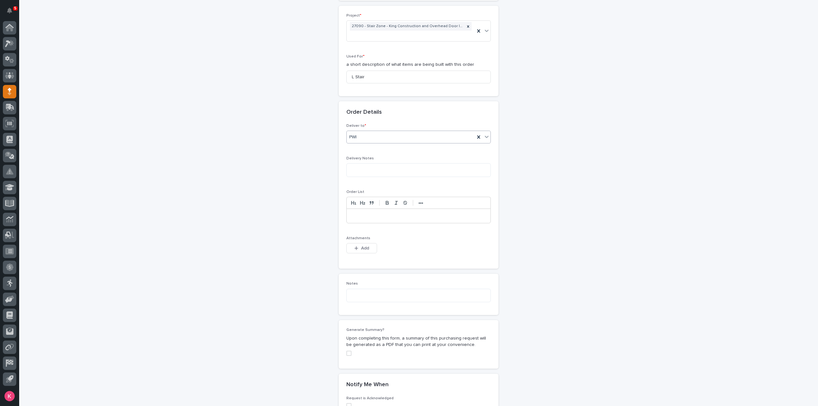
scroll to position [319, 0]
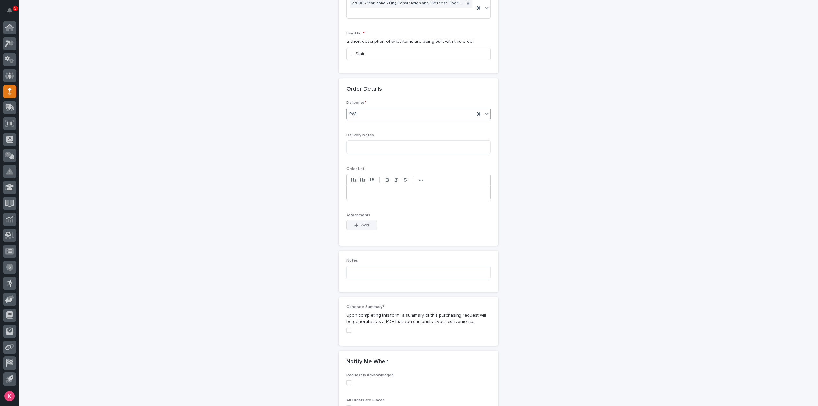
click at [369, 226] on button "Add" at bounding box center [361, 225] width 31 height 10
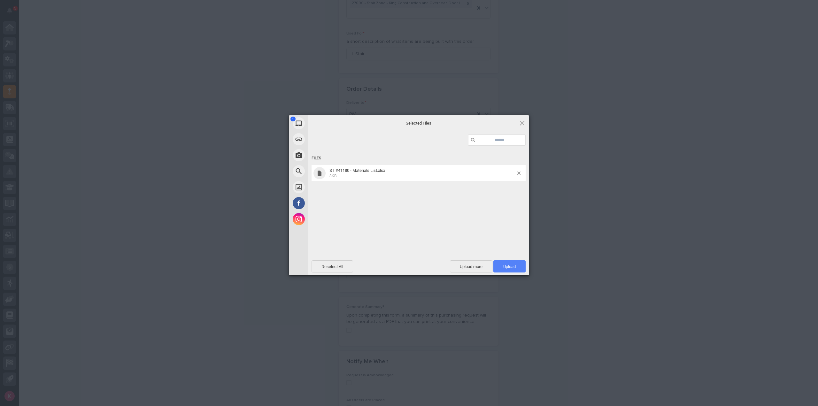
drag, startPoint x: 519, startPoint y: 269, endPoint x: 526, endPoint y: 280, distance: 12.9
click at [520, 269] on span "Upload 1" at bounding box center [509, 266] width 32 height 12
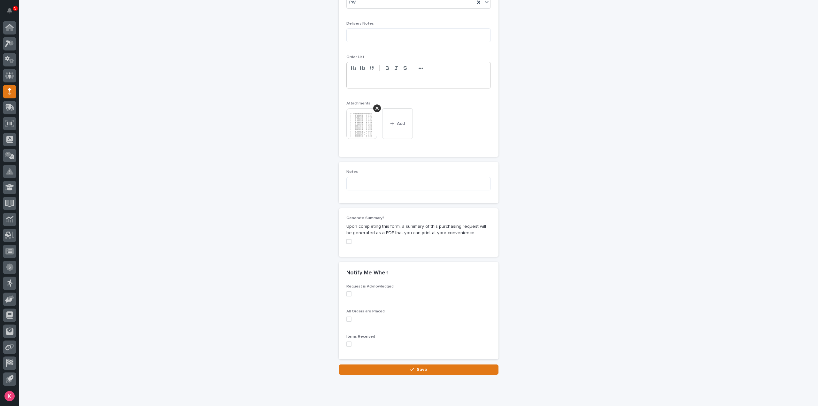
scroll to position [448, 0]
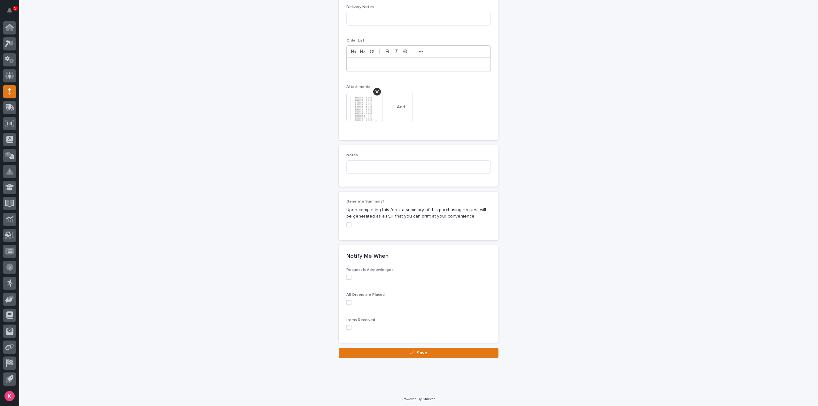
click at [401, 348] on button "Save" at bounding box center [419, 353] width 160 height 10
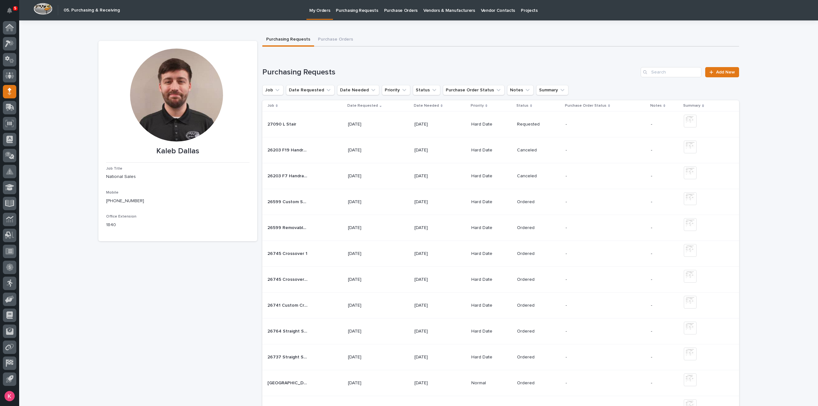
click at [11, 41] on icon at bounding box center [9, 43] width 9 height 7
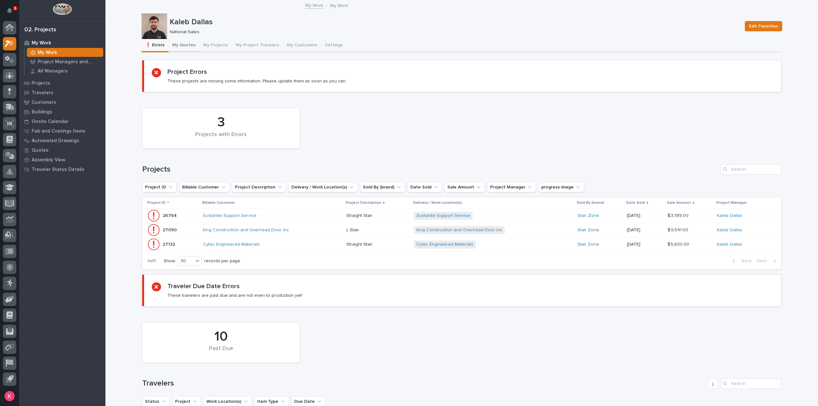
click at [176, 40] on button "My Quotes" at bounding box center [183, 45] width 31 height 13
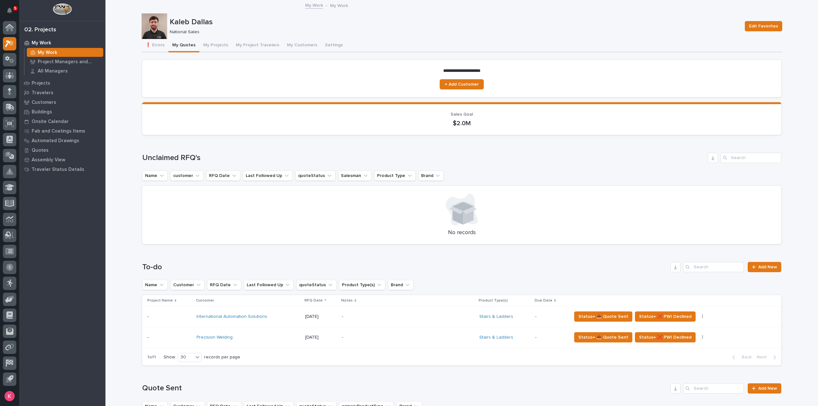
click at [369, 318] on p "-" at bounding box center [398, 316] width 112 height 5
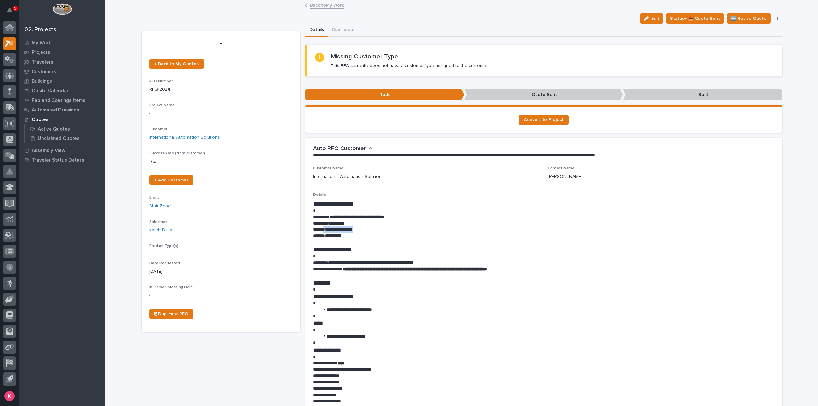
drag, startPoint x: 364, startPoint y: 228, endPoint x: 322, endPoint y: 230, distance: 42.2
click at [322, 230] on p "**********" at bounding box center [543, 229] width 461 height 6
copy p "**********"
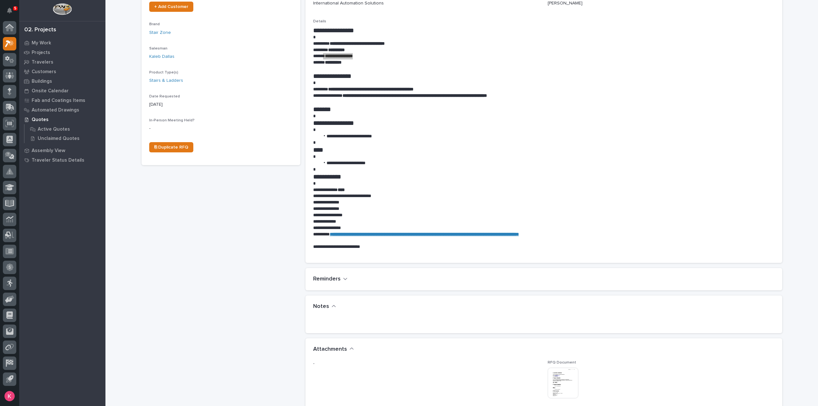
scroll to position [256, 0]
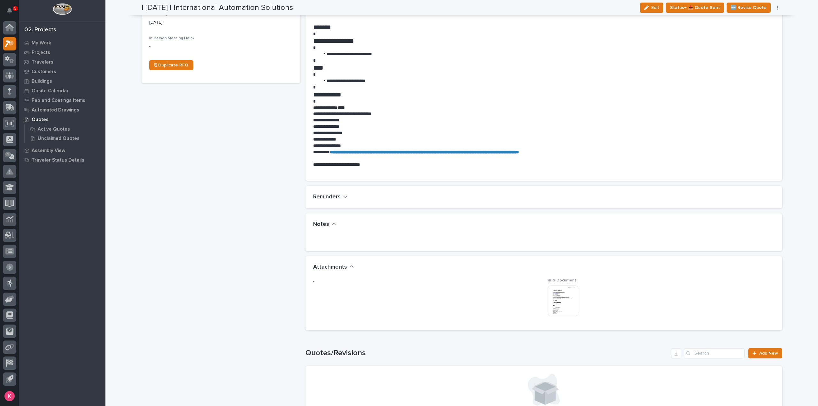
click at [556, 290] on img at bounding box center [562, 301] width 31 height 31
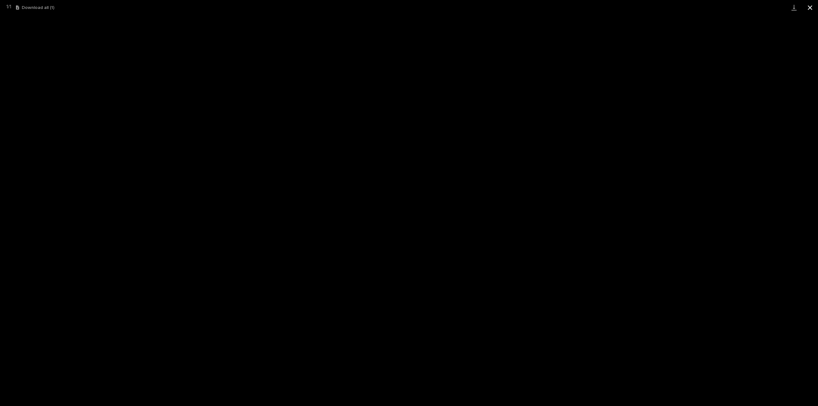
click at [809, 10] on button "Close gallery" at bounding box center [810, 7] width 16 height 15
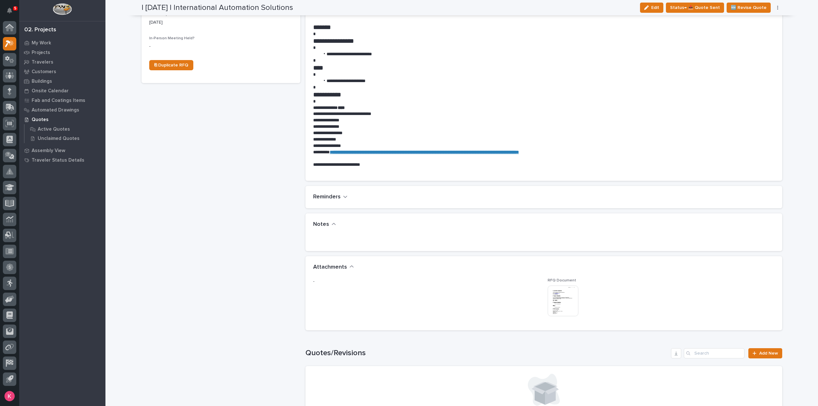
scroll to position [0, 0]
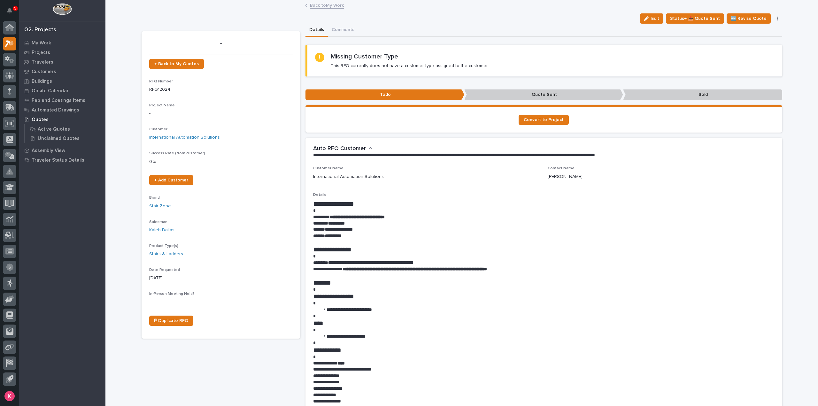
click at [507, 223] on p "**********" at bounding box center [543, 223] width 461 height 6
click at [330, 6] on link "Back to My Work" at bounding box center [327, 4] width 34 height 7
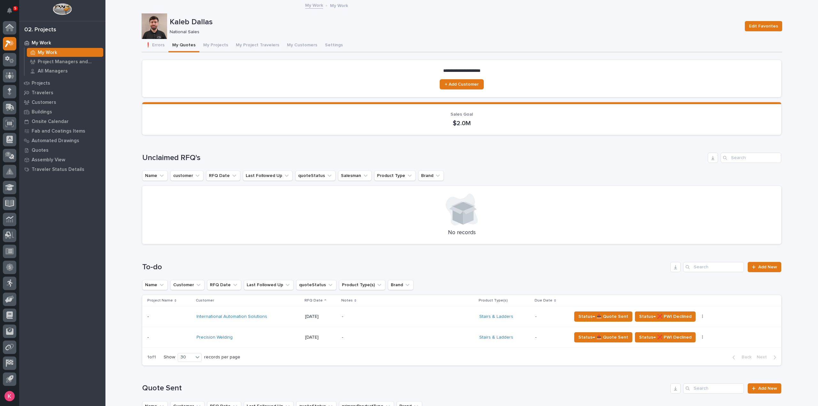
click at [403, 332] on div "-" at bounding box center [398, 337] width 112 height 14
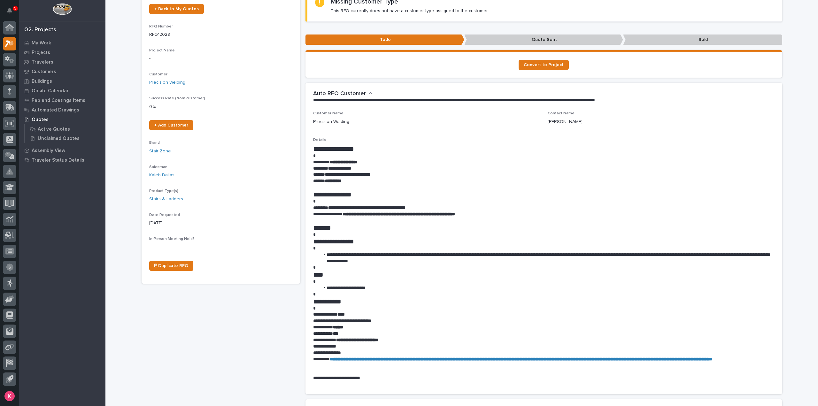
scroll to position [96, 0]
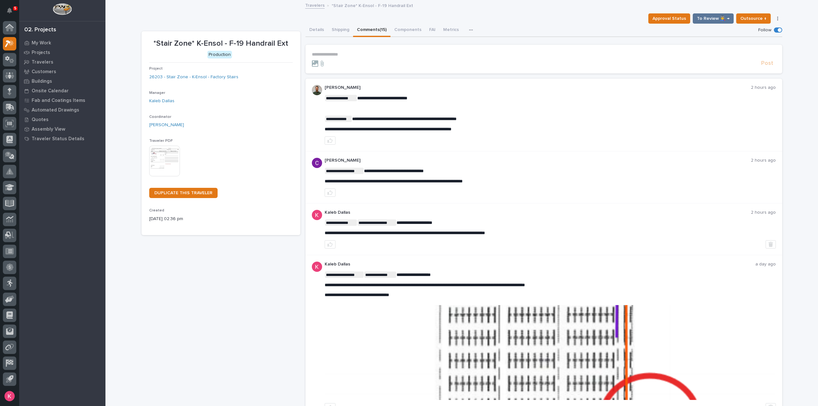
drag, startPoint x: 319, startPoint y: 131, endPoint x: 512, endPoint y: 130, distance: 192.9
click at [512, 130] on div "**********" at bounding box center [543, 115] width 477 height 73
click at [512, 130] on p "**********" at bounding box center [549, 128] width 451 height 5
click at [492, 150] on div "**********" at bounding box center [543, 115] width 477 height 73
drag, startPoint x: 496, startPoint y: 132, endPoint x: 319, endPoint y: 129, distance: 177.3
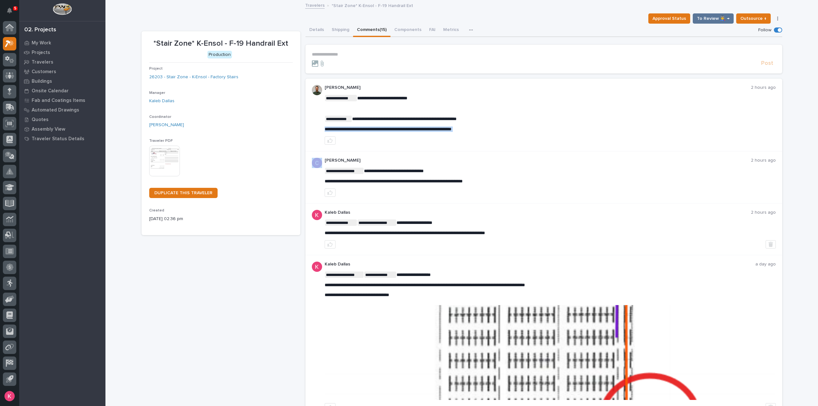
click at [319, 129] on div "**********" at bounding box center [543, 115] width 477 height 73
copy div "**********"
click at [411, 142] on div at bounding box center [549, 140] width 451 height 8
copy div "**********"
click at [377, 158] on p "Caleb Kaufman" at bounding box center [537, 160] width 426 height 5
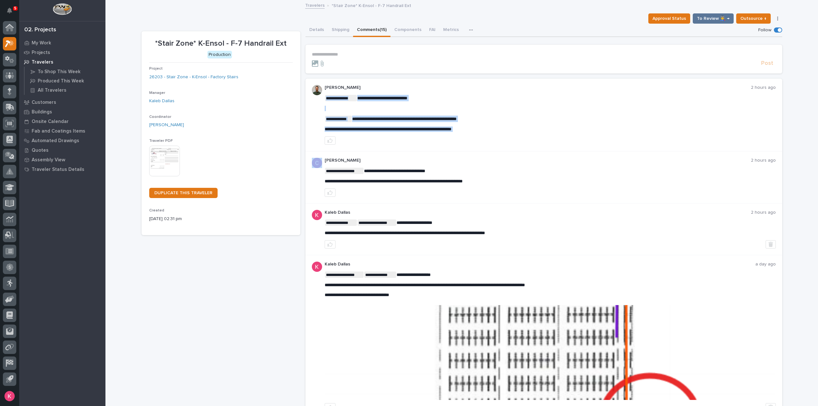
drag, startPoint x: 322, startPoint y: 128, endPoint x: 489, endPoint y: 132, distance: 167.1
click at [488, 132] on div "**********" at bounding box center [543, 115] width 477 height 73
click at [489, 132] on p "**********" at bounding box center [549, 128] width 451 height 5
drag, startPoint x: 485, startPoint y: 128, endPoint x: 319, endPoint y: 129, distance: 166.1
click at [319, 129] on div "**********" at bounding box center [543, 115] width 477 height 73
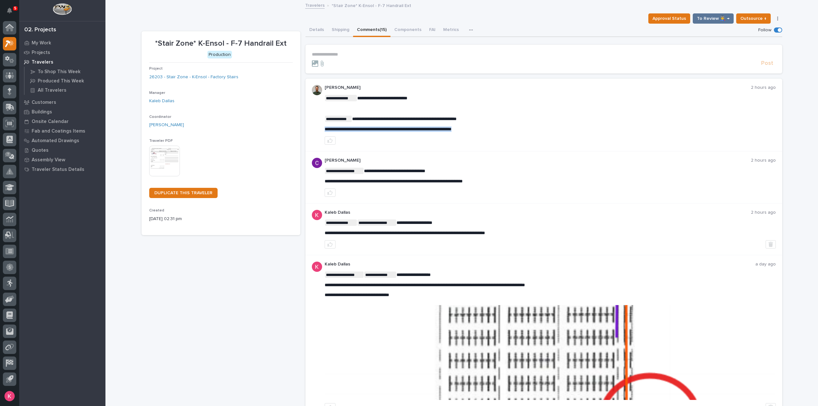
copy span "**********"
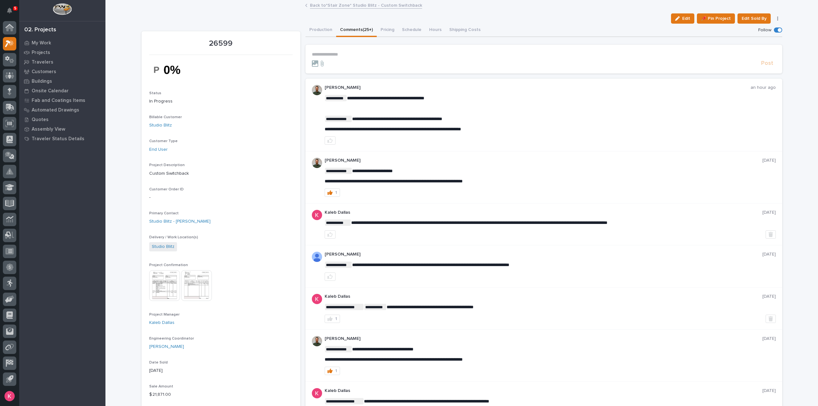
click at [255, 339] on p "Engineering Coordinator" at bounding box center [220, 338] width 143 height 4
